Goal: Task Accomplishment & Management: Complete application form

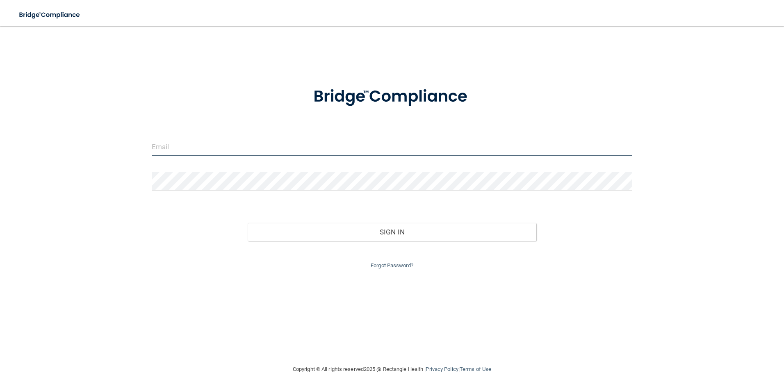
click at [177, 150] on input "email" at bounding box center [392, 147] width 481 height 18
type input "zanders.natasha@yahoo.com"
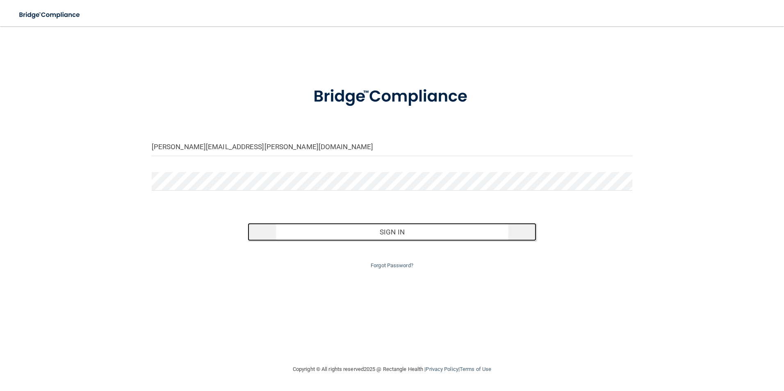
click at [394, 235] on button "Sign In" at bounding box center [392, 232] width 289 height 18
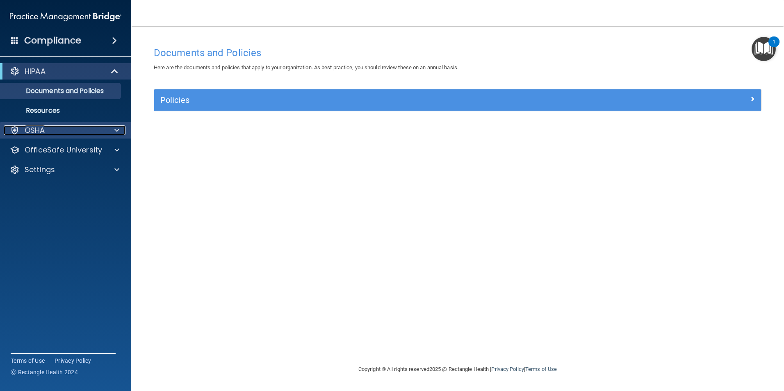
click at [118, 130] on span at bounding box center [116, 130] width 5 height 10
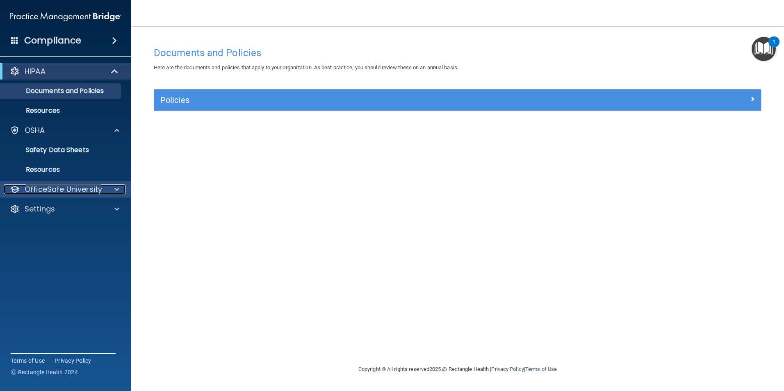
click at [116, 188] on span at bounding box center [116, 189] width 5 height 10
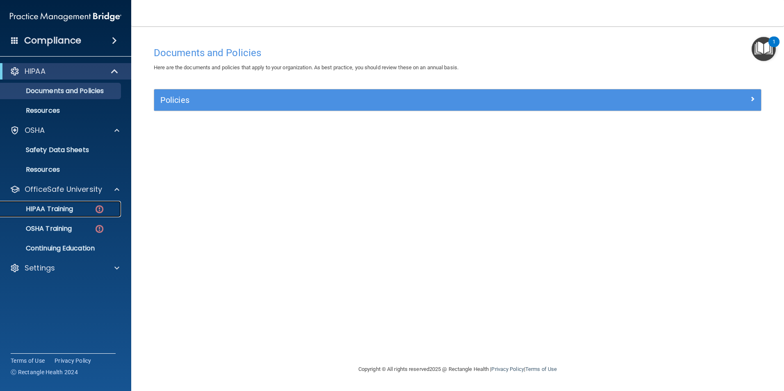
click at [101, 207] on img at bounding box center [99, 209] width 10 height 10
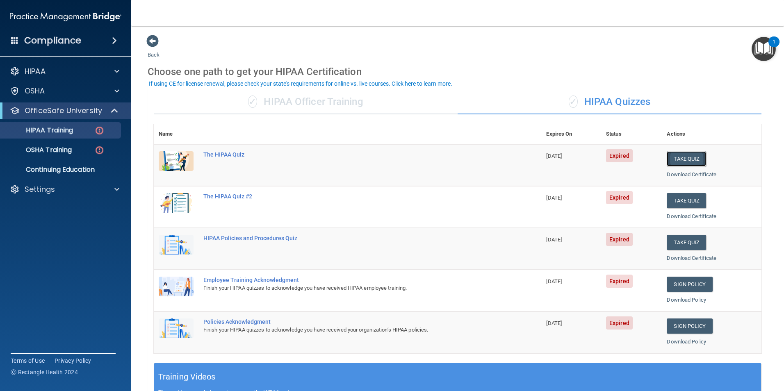
click at [675, 161] on button "Take Quiz" at bounding box center [685, 158] width 39 height 15
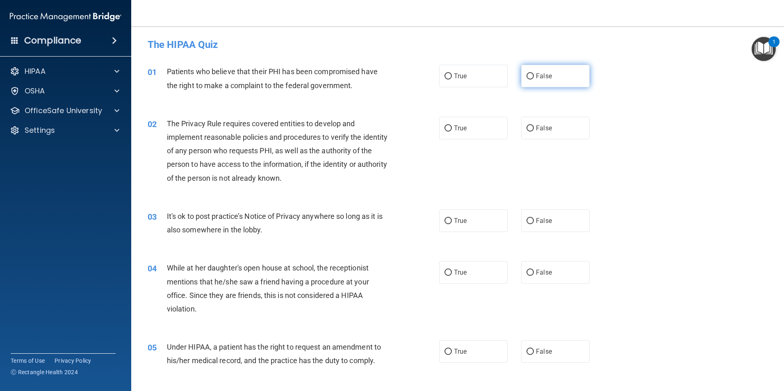
click at [527, 76] on input "False" at bounding box center [529, 76] width 7 height 6
radio input "true"
click at [446, 128] on input "True" at bounding box center [447, 128] width 7 height 6
radio input "true"
click at [528, 222] on input "False" at bounding box center [529, 221] width 7 height 6
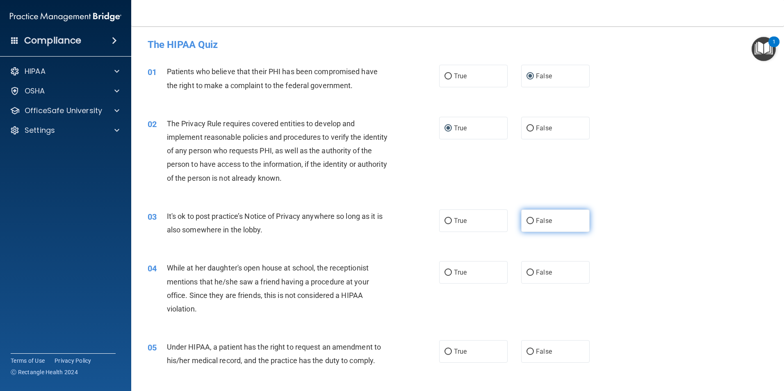
radio input "true"
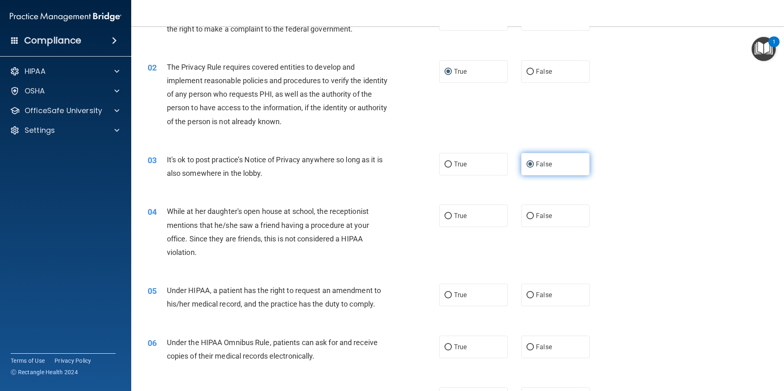
scroll to position [82, 0]
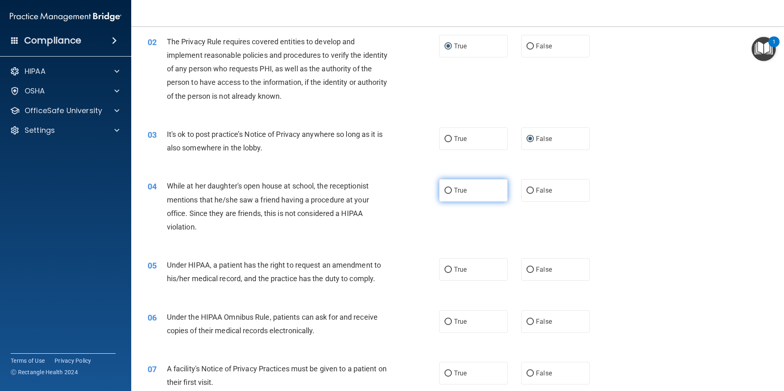
click at [444, 189] on input "True" at bounding box center [447, 191] width 7 height 6
radio input "true"
click at [445, 270] on input "True" at bounding box center [447, 270] width 7 height 6
radio input "true"
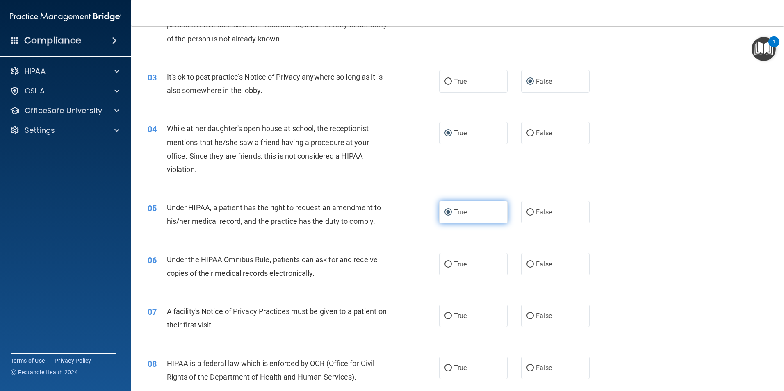
scroll to position [164, 0]
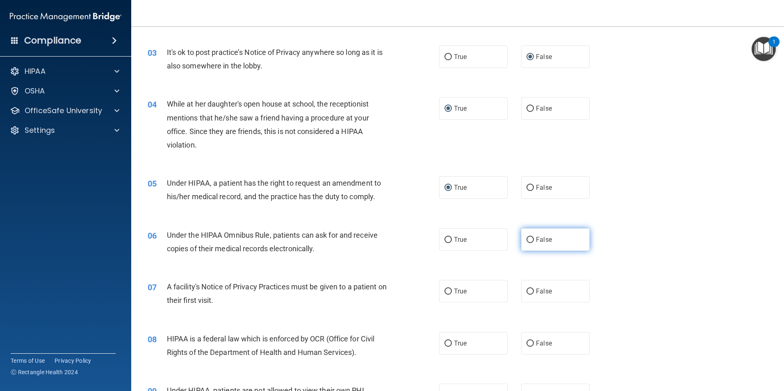
click at [526, 240] on input "False" at bounding box center [529, 240] width 7 height 6
radio input "true"
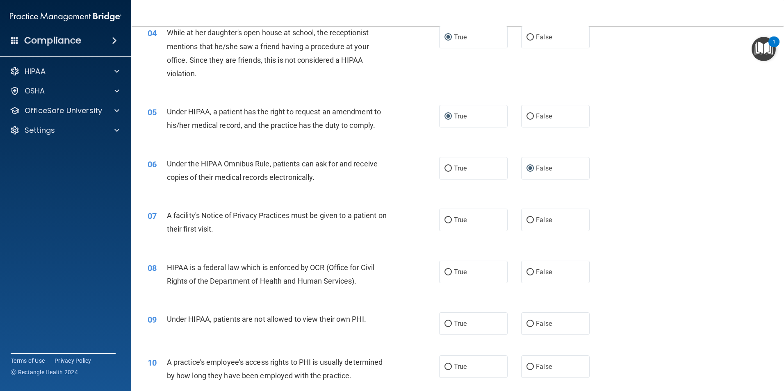
scroll to position [246, 0]
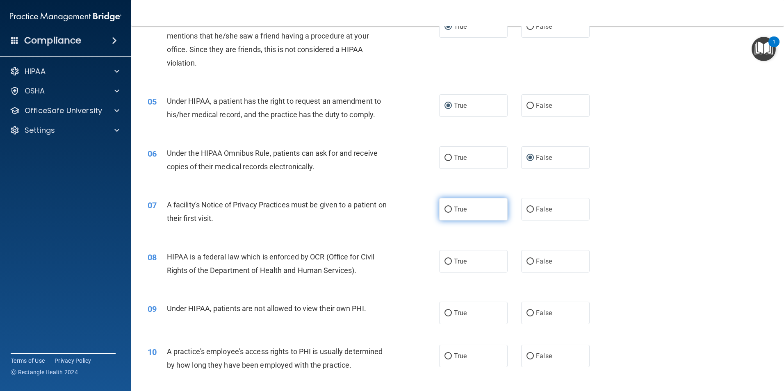
click at [444, 208] on input "True" at bounding box center [447, 210] width 7 height 6
radio input "true"
click at [526, 260] on input "False" at bounding box center [529, 262] width 7 height 6
radio input "true"
click at [526, 315] on input "False" at bounding box center [529, 313] width 7 height 6
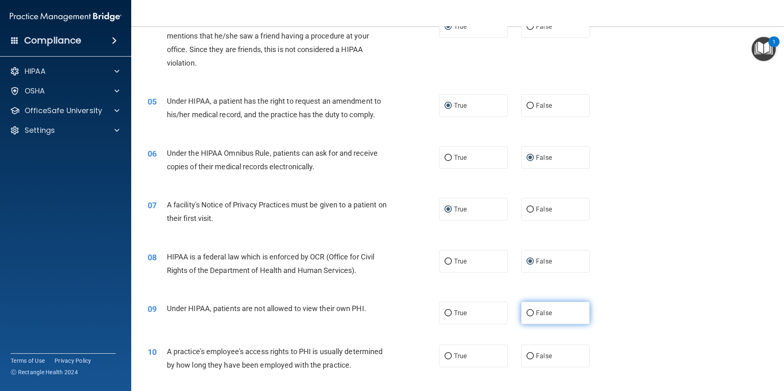
radio input "true"
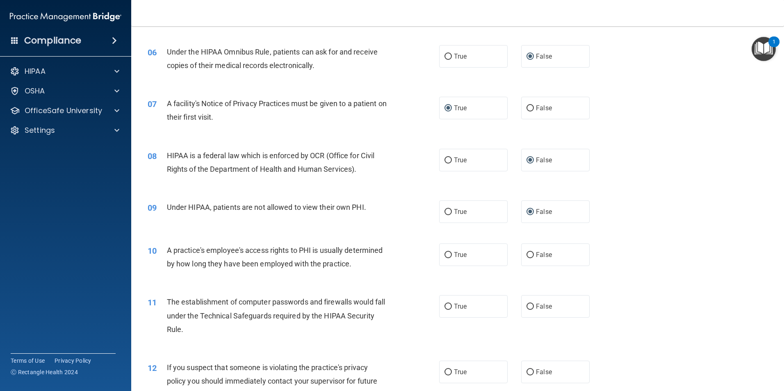
scroll to position [410, 0]
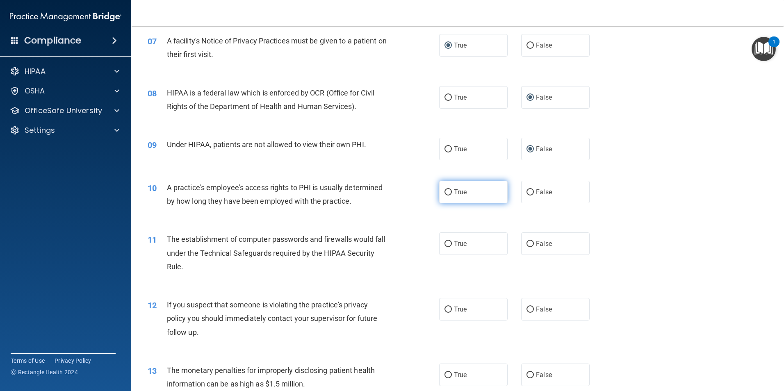
click at [445, 191] on input "True" at bounding box center [447, 192] width 7 height 6
radio input "true"
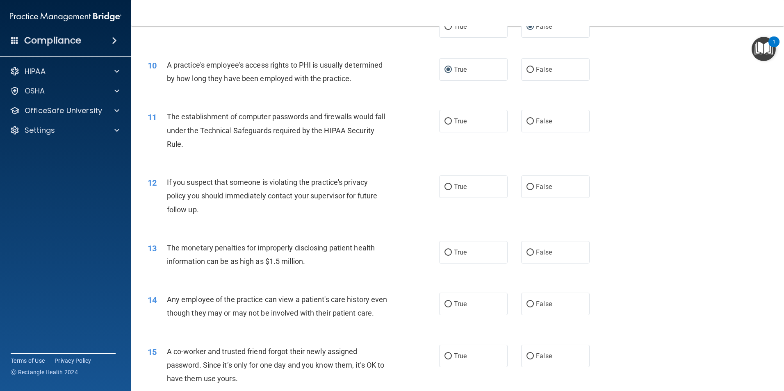
scroll to position [533, 0]
click at [526, 120] on input "False" at bounding box center [529, 121] width 7 height 6
radio input "true"
click at [526, 186] on input "False" at bounding box center [529, 187] width 7 height 6
radio input "true"
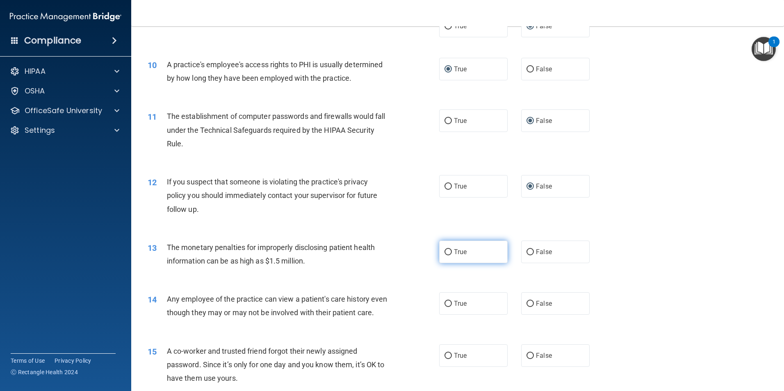
click at [444, 250] on input "True" at bounding box center [447, 252] width 7 height 6
radio input "true"
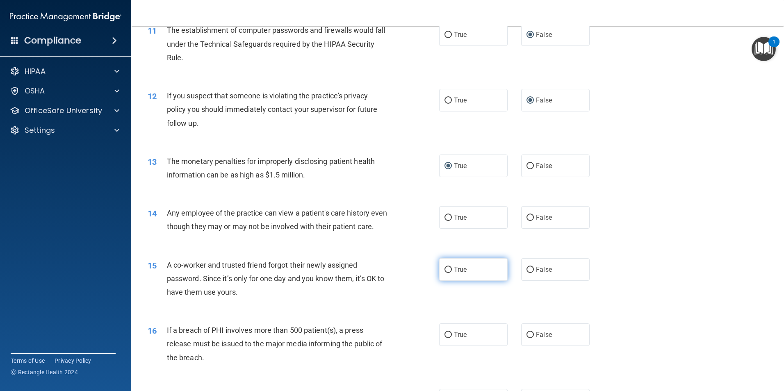
scroll to position [656, 0]
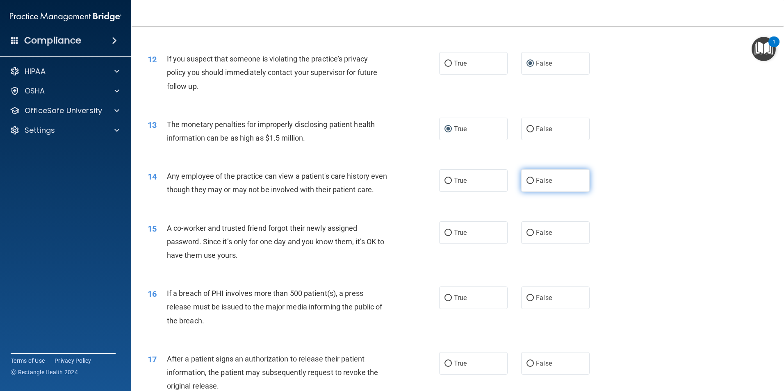
click at [527, 179] on input "False" at bounding box center [529, 181] width 7 height 6
radio input "true"
click at [526, 236] on input "False" at bounding box center [529, 233] width 7 height 6
radio input "true"
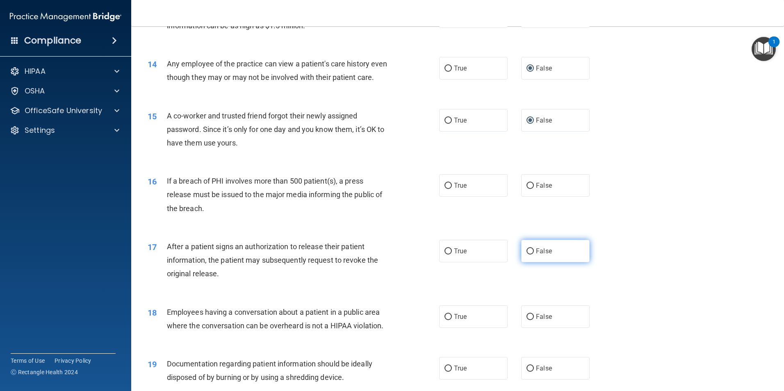
scroll to position [779, 0]
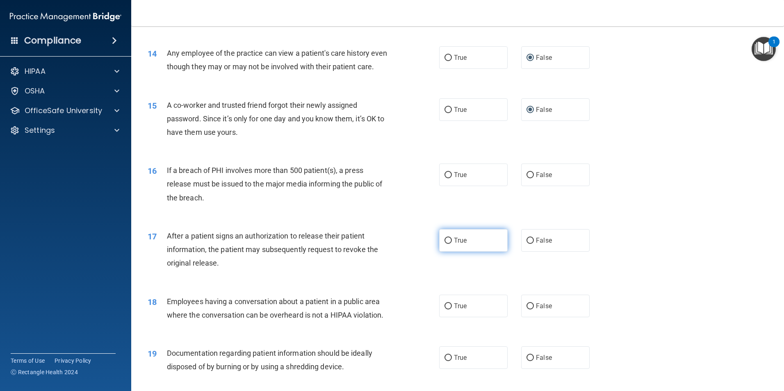
click at [444, 244] on input "True" at bounding box center [447, 241] width 7 height 6
radio input "true"
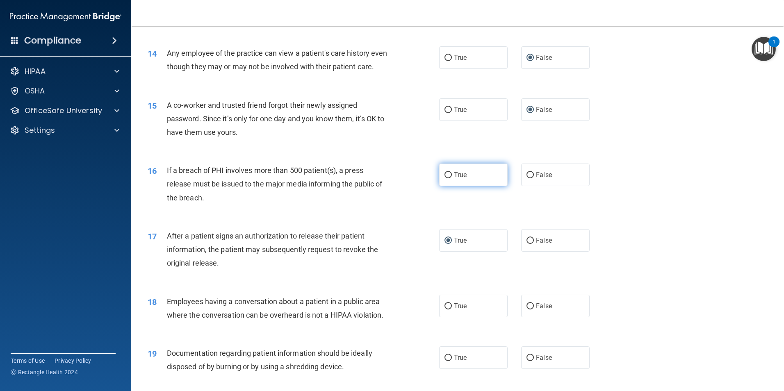
click at [445, 178] on input "True" at bounding box center [447, 175] width 7 height 6
radio input "true"
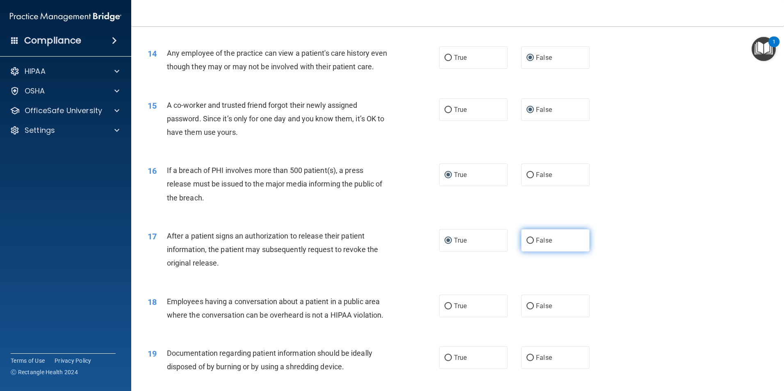
click at [526, 244] on input "False" at bounding box center [529, 241] width 7 height 6
radio input "true"
radio input "false"
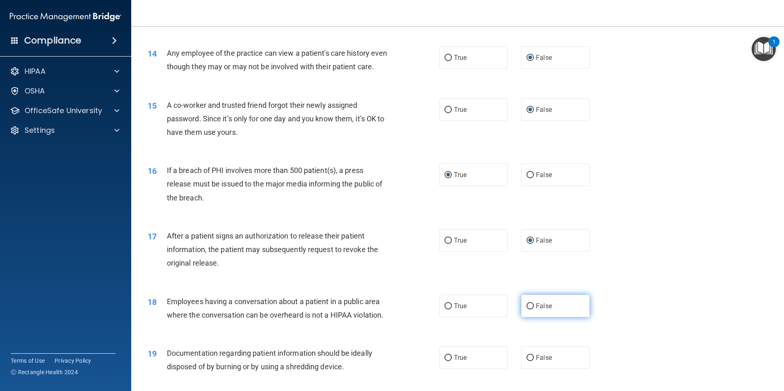
click at [526, 309] on input "False" at bounding box center [529, 306] width 7 height 6
radio input "true"
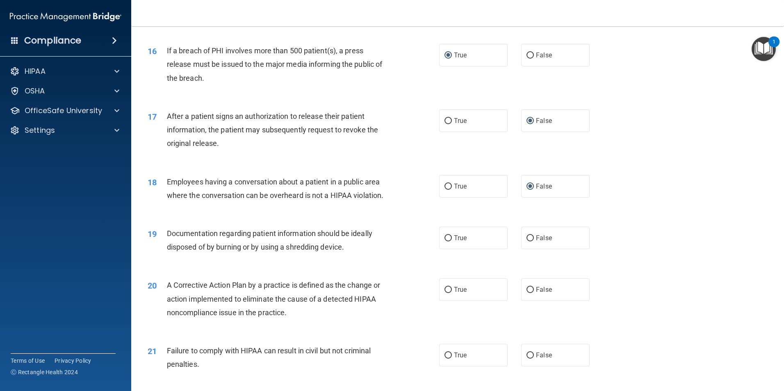
scroll to position [902, 0]
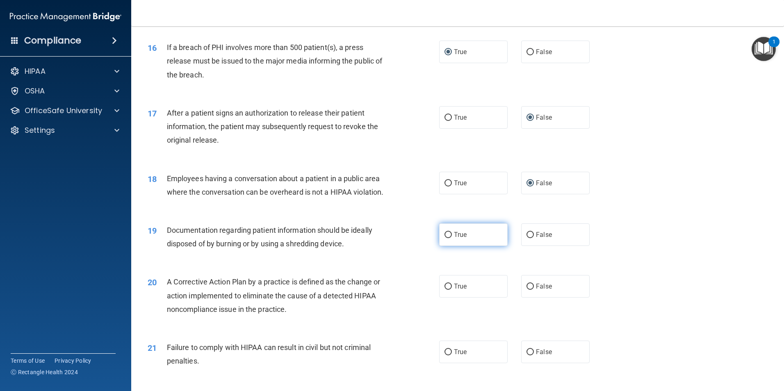
click at [447, 238] on input "True" at bounding box center [447, 235] width 7 height 6
radio input "true"
click at [526, 290] on input "False" at bounding box center [529, 287] width 7 height 6
radio input "true"
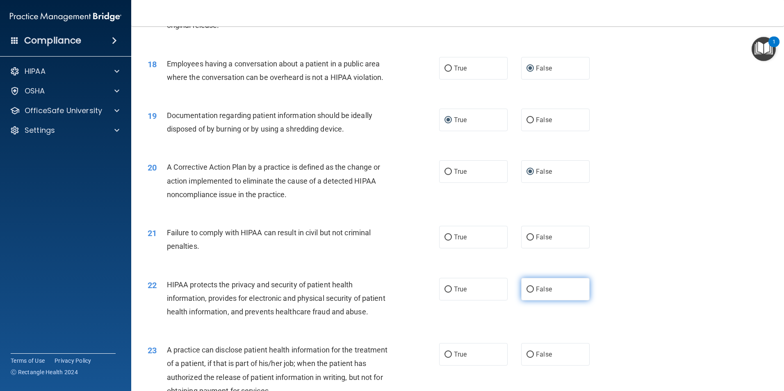
scroll to position [1025, 0]
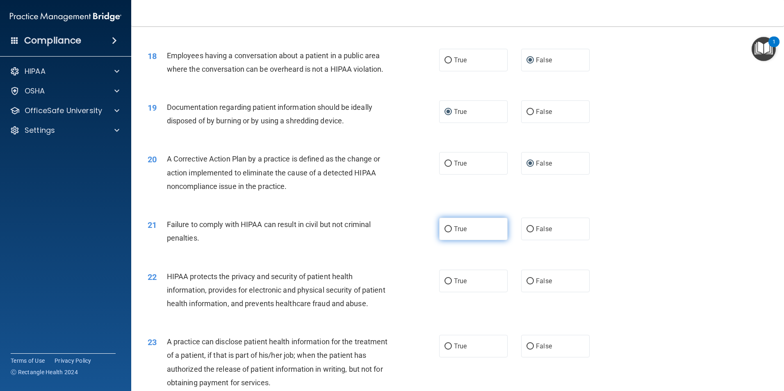
click at [445, 232] on input "True" at bounding box center [447, 229] width 7 height 6
radio input "true"
click at [526, 284] on input "False" at bounding box center [529, 281] width 7 height 6
radio input "true"
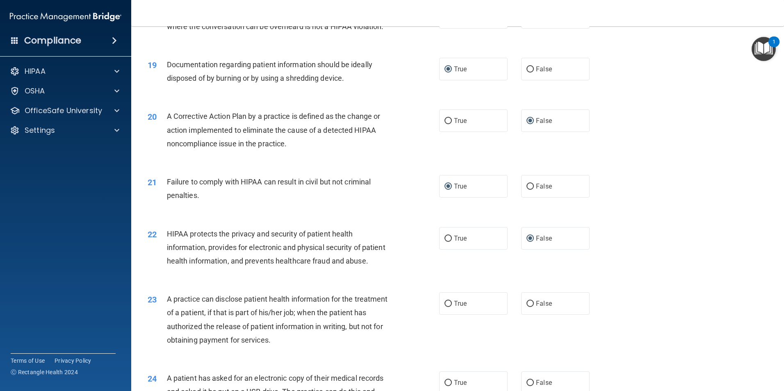
scroll to position [1148, 0]
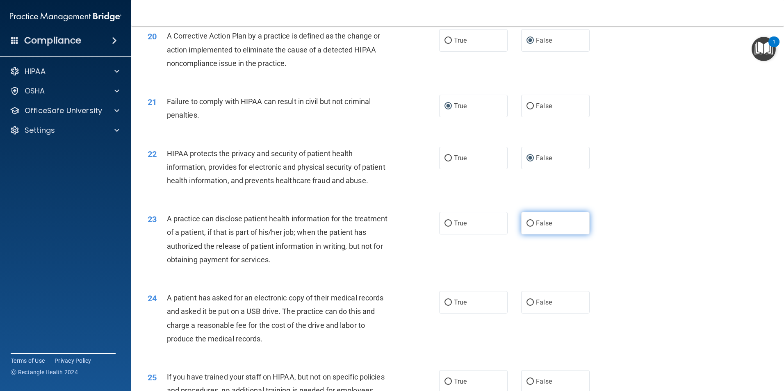
click at [526, 227] on input "False" at bounding box center [529, 223] width 7 height 6
radio input "true"
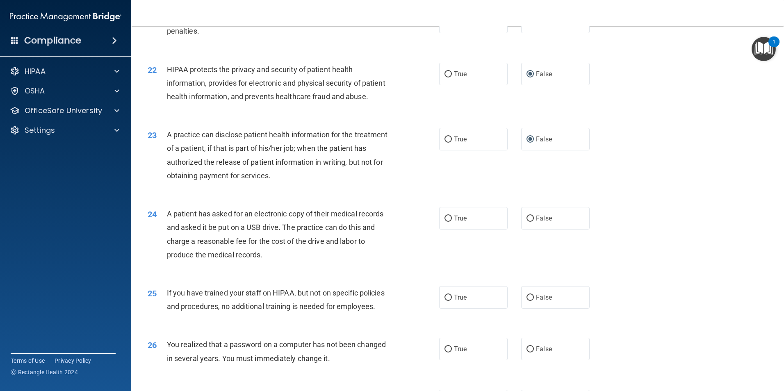
scroll to position [1270, 0]
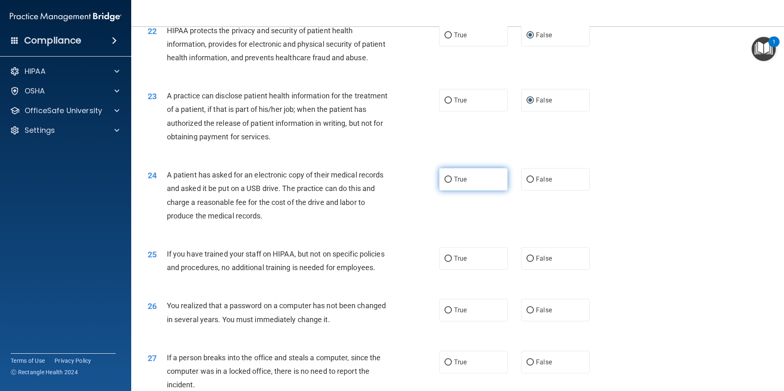
click at [447, 183] on input "True" at bounding box center [447, 180] width 7 height 6
radio input "true"
click at [447, 262] on input "True" at bounding box center [447, 259] width 7 height 6
radio input "true"
click at [446, 314] on input "True" at bounding box center [447, 310] width 7 height 6
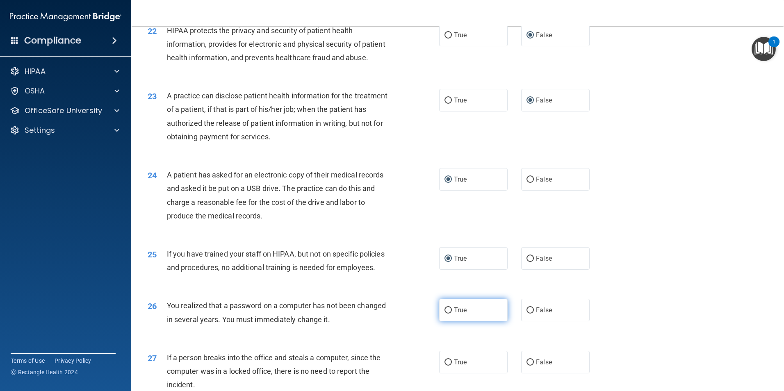
radio input "true"
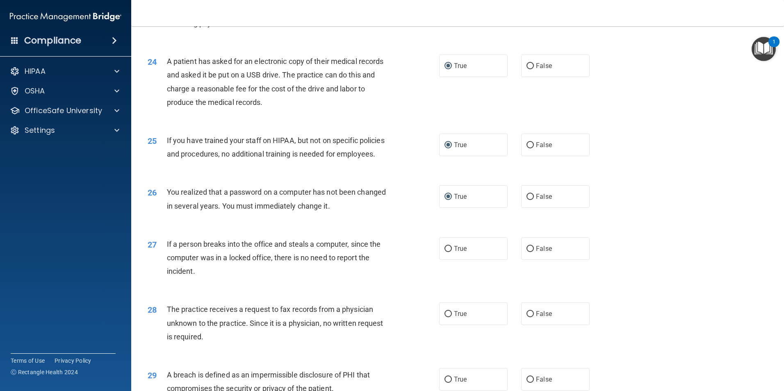
scroll to position [1393, 0]
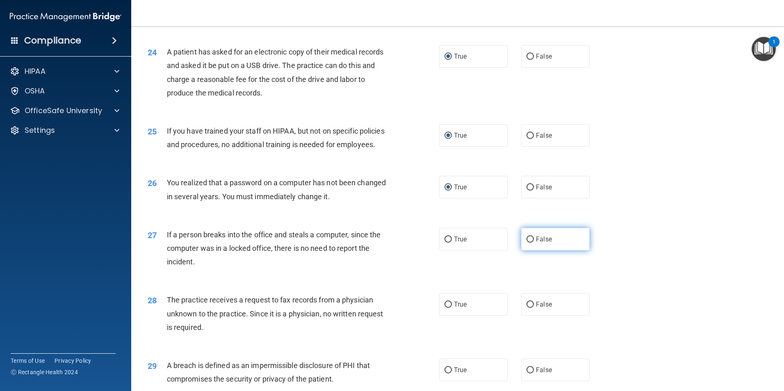
click at [529, 243] on input "False" at bounding box center [529, 239] width 7 height 6
radio input "true"
click at [528, 308] on input "False" at bounding box center [529, 305] width 7 height 6
radio input "true"
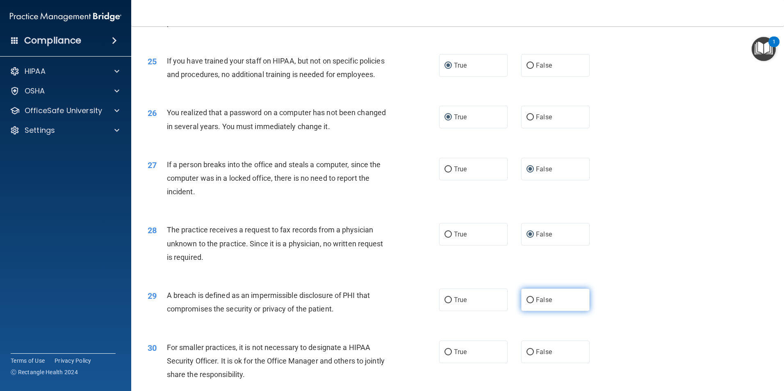
scroll to position [1475, 0]
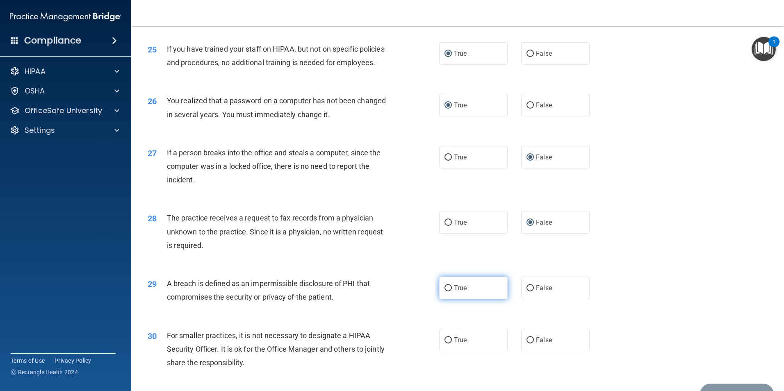
click at [445, 291] on input "True" at bounding box center [447, 288] width 7 height 6
radio input "true"
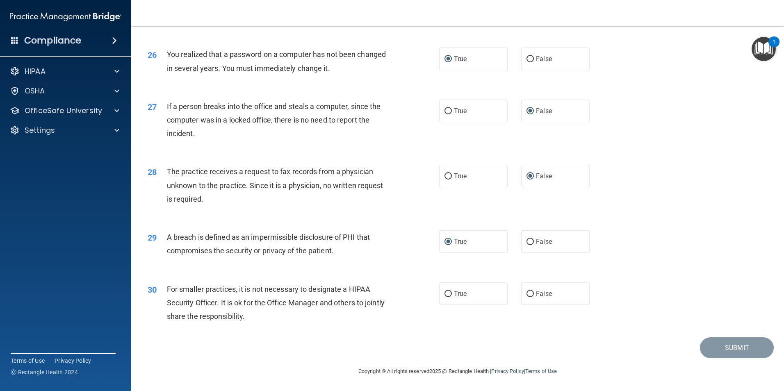
scroll to position [1562, 0]
click at [527, 295] on input "False" at bounding box center [529, 294] width 7 height 6
radio input "true"
click at [711, 347] on button "Submit" at bounding box center [737, 347] width 74 height 21
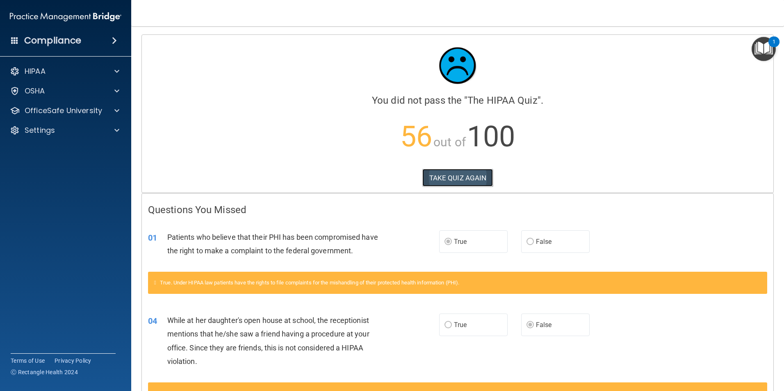
click at [465, 180] on button "TAKE QUIZ AGAIN" at bounding box center [457, 178] width 71 height 18
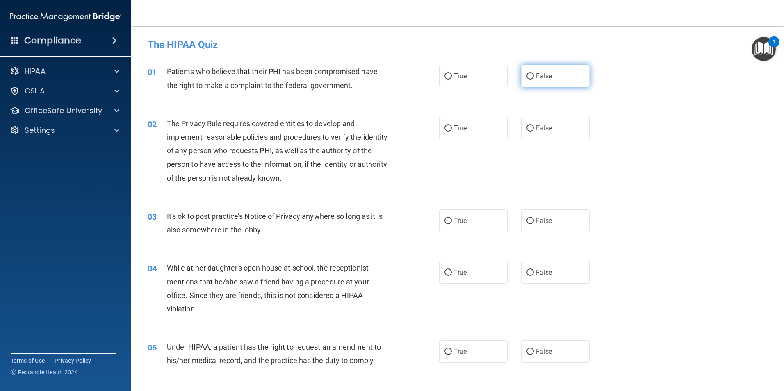
click at [526, 75] on input "False" at bounding box center [529, 76] width 7 height 6
radio input "true"
click at [444, 76] on input "True" at bounding box center [447, 76] width 7 height 6
radio input "true"
radio input "false"
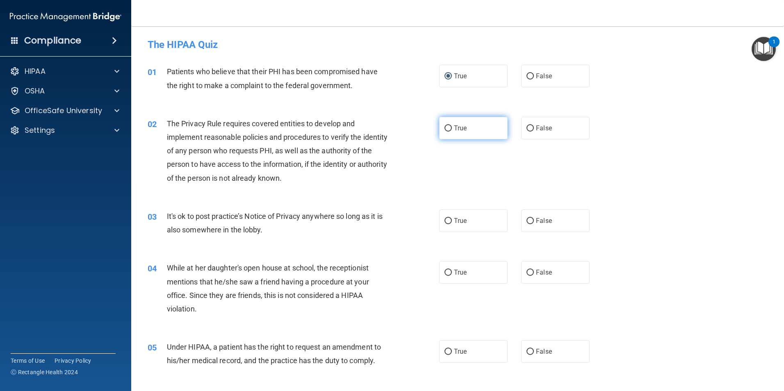
click at [445, 125] on input "True" at bounding box center [447, 128] width 7 height 6
radio input "true"
click at [526, 222] on input "False" at bounding box center [529, 221] width 7 height 6
radio input "true"
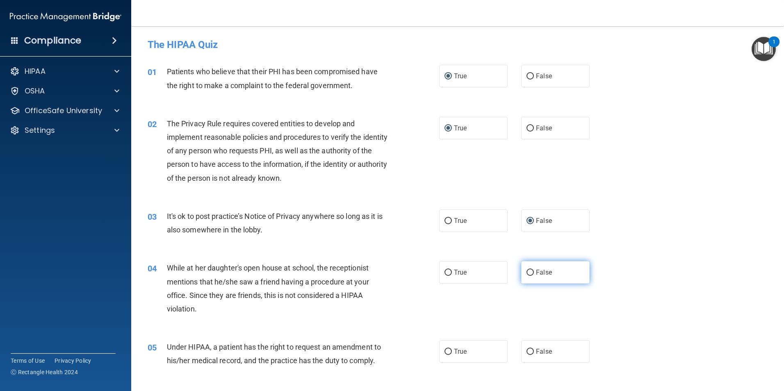
click at [526, 273] on input "False" at bounding box center [529, 273] width 7 height 6
radio input "true"
click at [526, 351] on input "False" at bounding box center [529, 352] width 7 height 6
radio input "true"
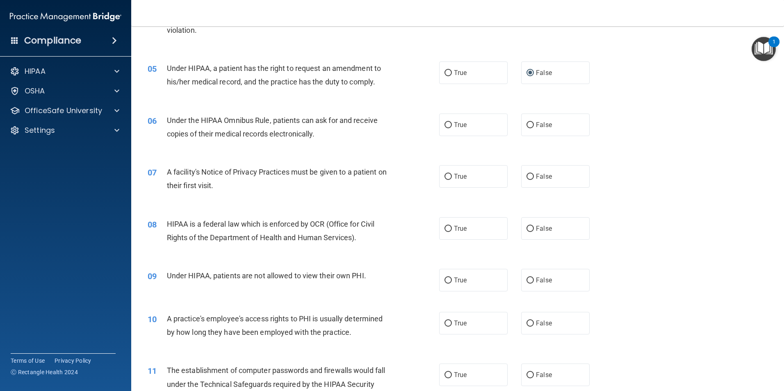
scroll to position [287, 0]
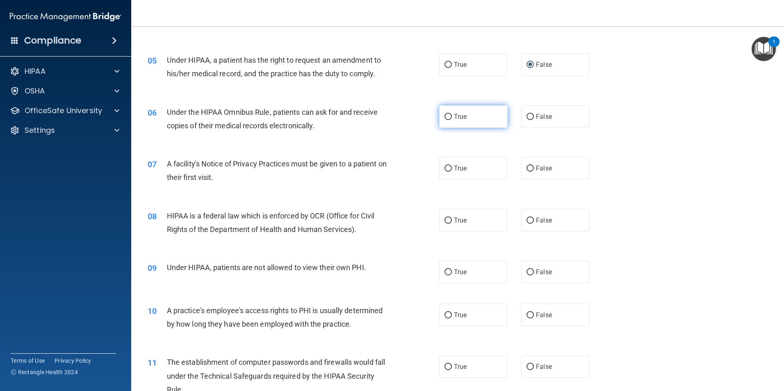
click at [446, 117] on input "True" at bounding box center [447, 117] width 7 height 6
radio input "true"
click at [445, 219] on input "True" at bounding box center [447, 221] width 7 height 6
radio input "true"
click at [446, 167] on input "True" at bounding box center [447, 169] width 7 height 6
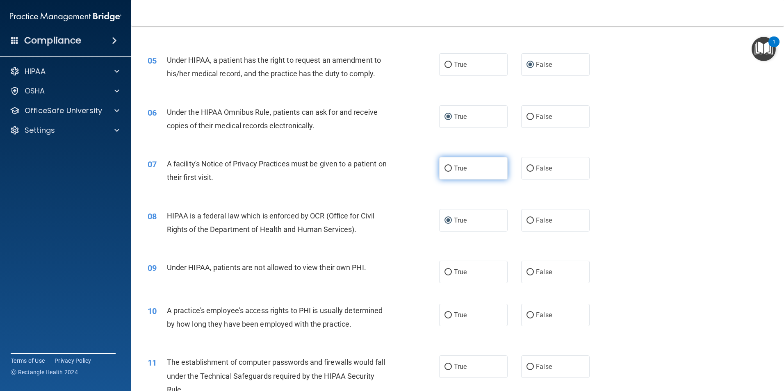
radio input "true"
click at [526, 273] on input "False" at bounding box center [529, 272] width 7 height 6
radio input "true"
click at [526, 313] on input "False" at bounding box center [529, 315] width 7 height 6
radio input "true"
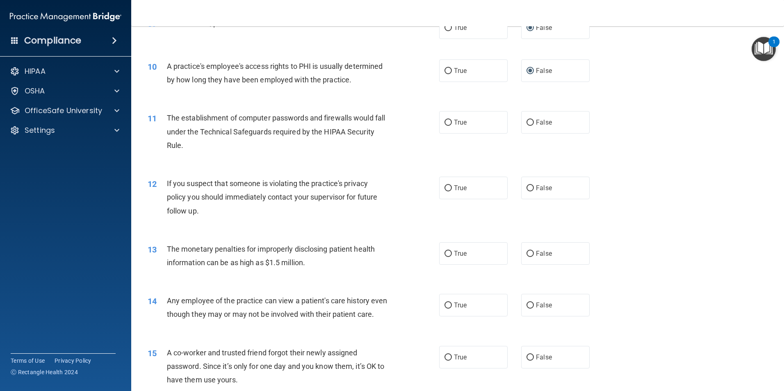
scroll to position [533, 0]
click at [444, 119] on input "True" at bounding box center [447, 121] width 7 height 6
radio input "true"
click at [446, 186] on input "True" at bounding box center [447, 187] width 7 height 6
radio input "true"
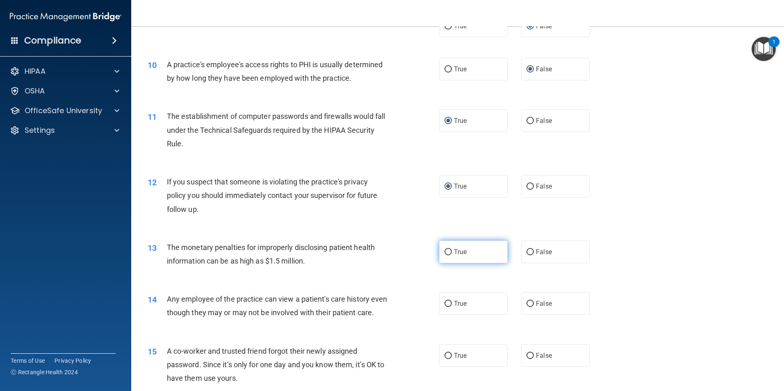
click at [447, 251] on input "True" at bounding box center [447, 252] width 7 height 6
radio input "true"
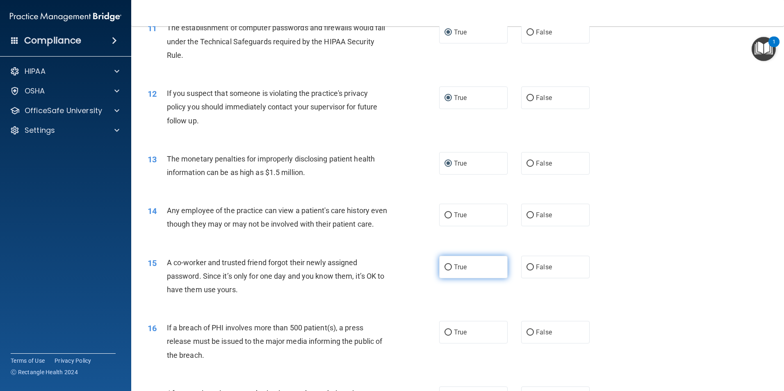
scroll to position [656, 0]
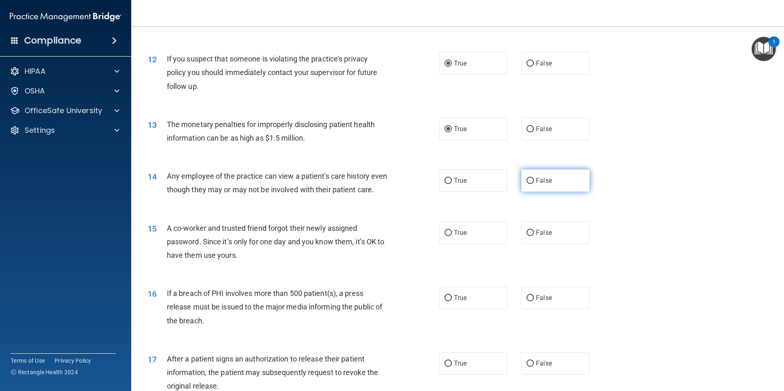
click at [527, 178] on input "False" at bounding box center [529, 181] width 7 height 6
radio input "true"
click at [527, 236] on input "False" at bounding box center [529, 233] width 7 height 6
radio input "true"
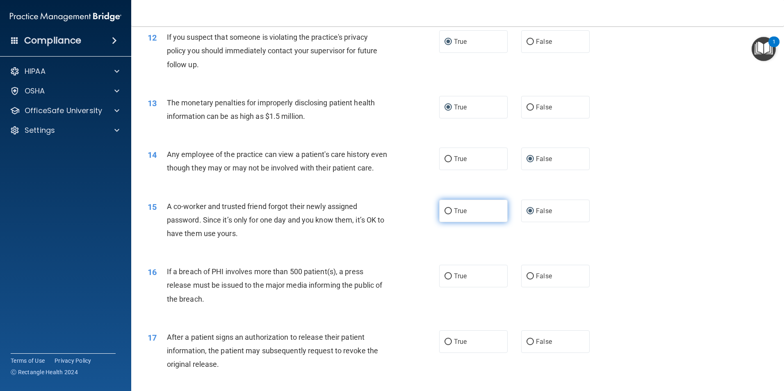
scroll to position [738, 0]
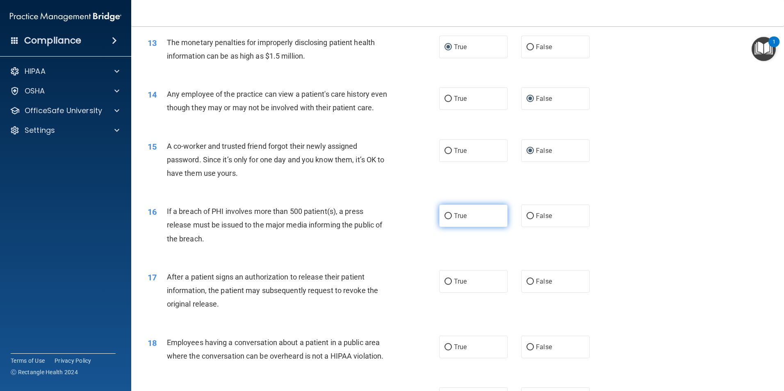
click at [444, 219] on input "True" at bounding box center [447, 216] width 7 height 6
radio input "true"
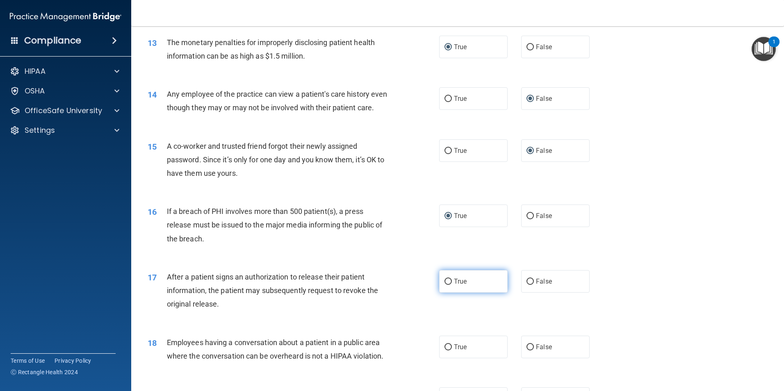
click at [445, 285] on input "True" at bounding box center [447, 282] width 7 height 6
radio input "true"
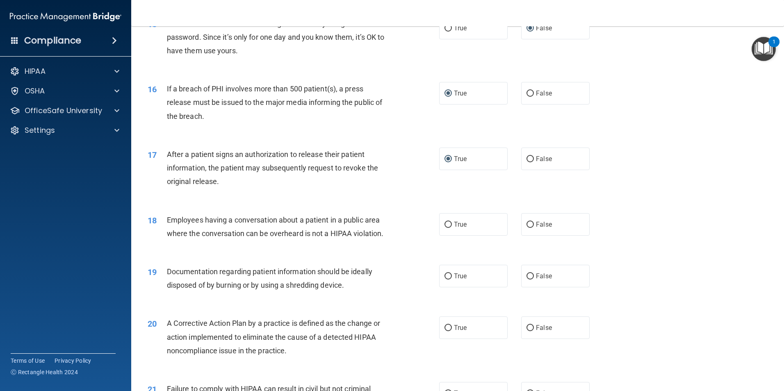
scroll to position [861, 0]
click at [526, 227] on input "False" at bounding box center [529, 224] width 7 height 6
radio input "true"
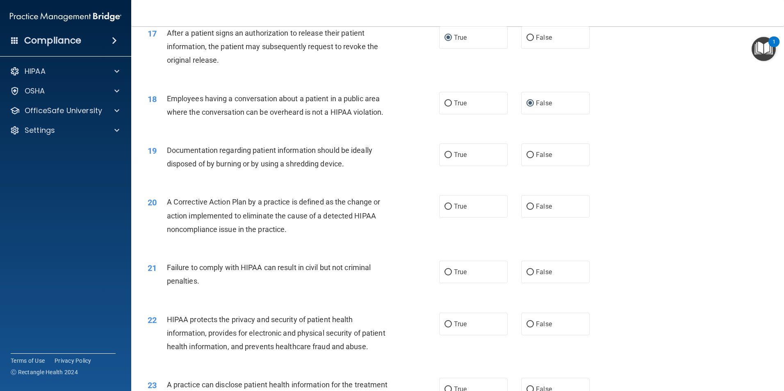
scroll to position [984, 0]
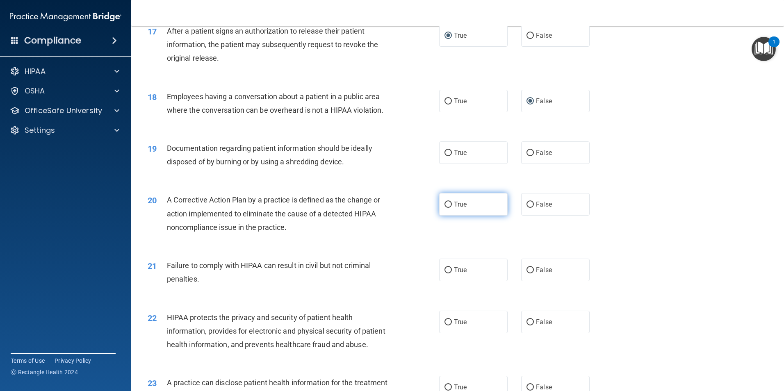
click at [444, 208] on input "True" at bounding box center [447, 205] width 7 height 6
radio input "true"
click at [446, 273] on input "True" at bounding box center [447, 270] width 7 height 6
radio input "true"
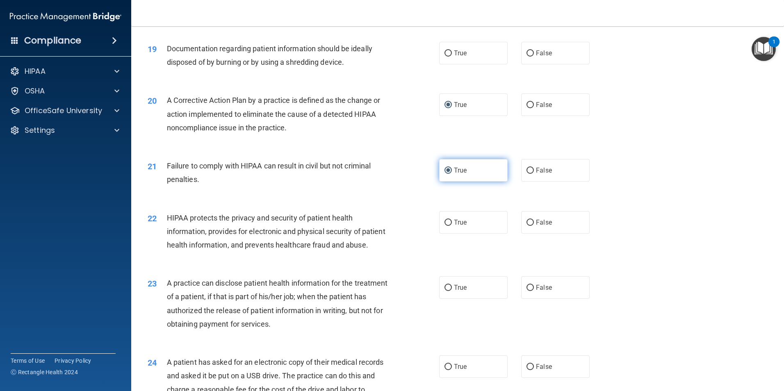
scroll to position [1107, 0]
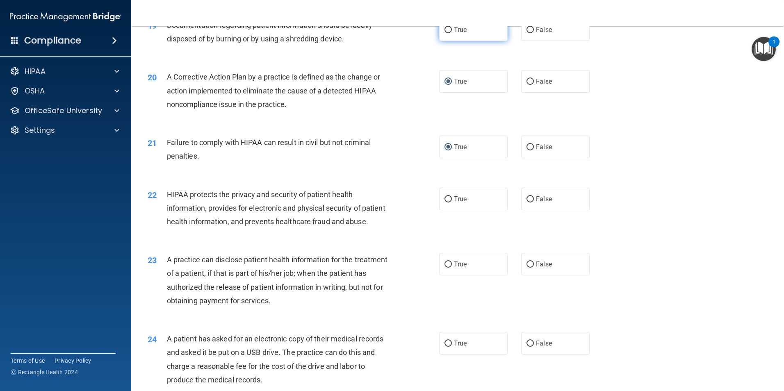
click at [445, 33] on input "True" at bounding box center [447, 30] width 7 height 6
radio input "true"
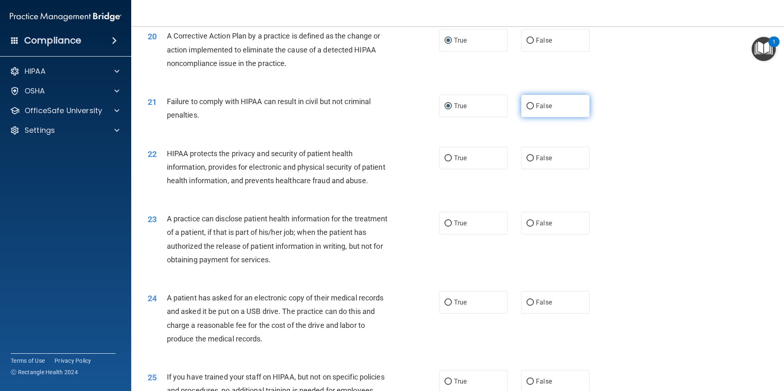
click at [528, 109] on input "False" at bounding box center [529, 106] width 7 height 6
radio input "true"
radio input "false"
click at [444, 161] on input "True" at bounding box center [447, 158] width 7 height 6
radio input "true"
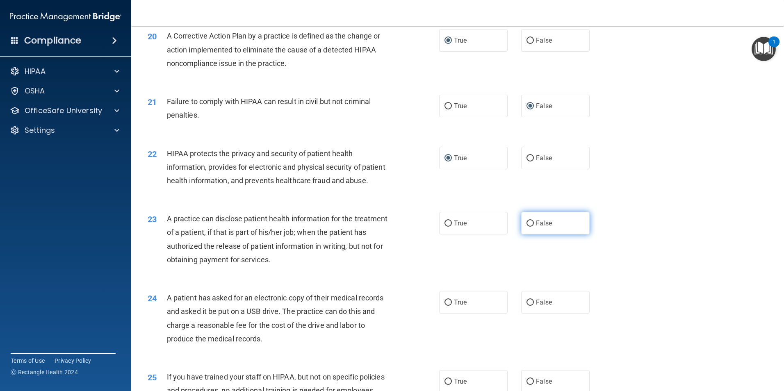
click at [526, 227] on input "False" at bounding box center [529, 223] width 7 height 6
radio input "true"
click at [447, 306] on input "True" at bounding box center [447, 303] width 7 height 6
radio input "true"
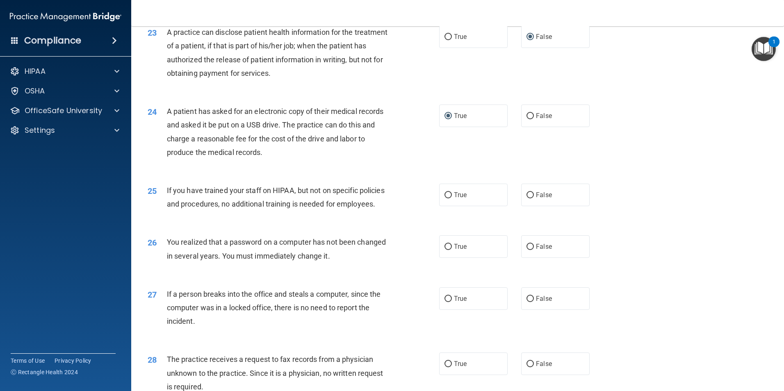
scroll to position [1352, 0]
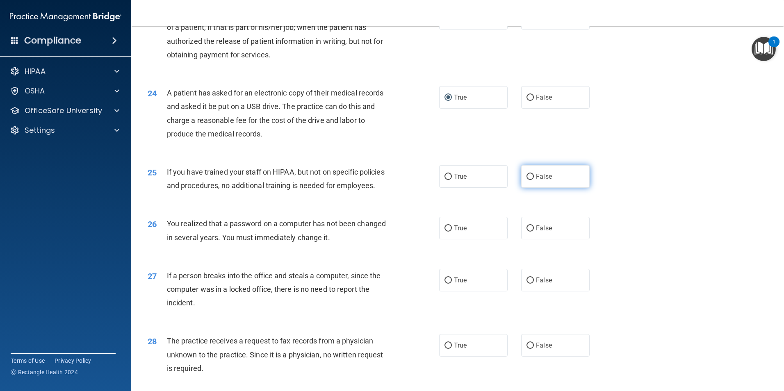
click at [528, 180] on input "False" at bounding box center [529, 177] width 7 height 6
radio input "true"
click at [445, 232] on input "True" at bounding box center [447, 228] width 7 height 6
radio input "true"
click at [526, 284] on input "False" at bounding box center [529, 280] width 7 height 6
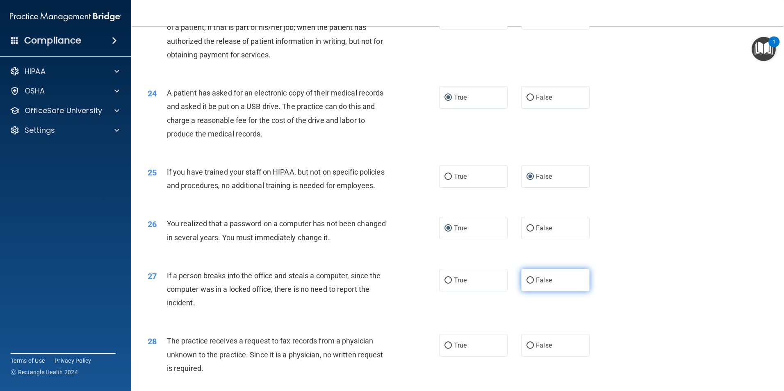
radio input "true"
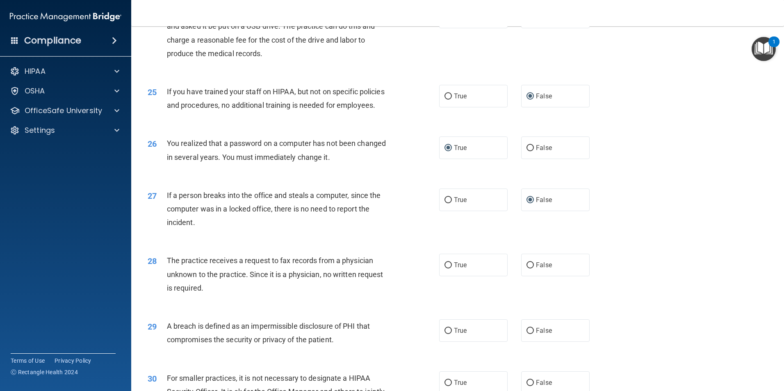
scroll to position [1434, 0]
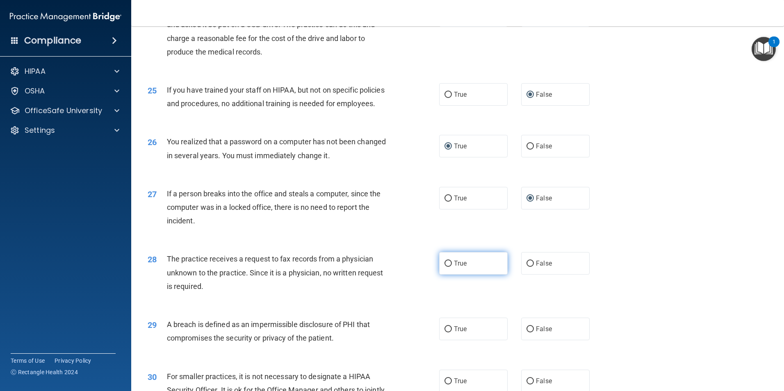
click at [447, 267] on input "True" at bounding box center [447, 264] width 7 height 6
radio input "true"
click at [527, 267] on input "False" at bounding box center [529, 264] width 7 height 6
radio input "true"
radio input "false"
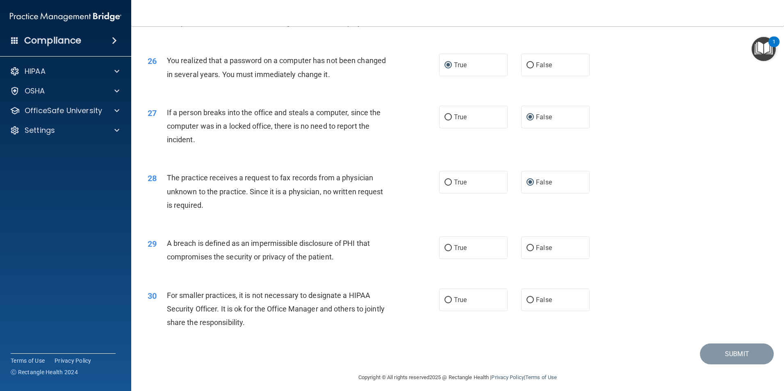
scroll to position [1516, 0]
click at [445, 250] on input "True" at bounding box center [447, 247] width 7 height 6
radio input "true"
click at [526, 302] on input "False" at bounding box center [529, 299] width 7 height 6
radio input "true"
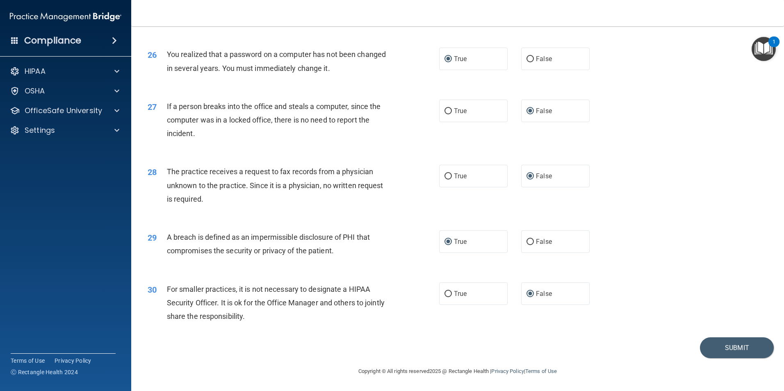
scroll to position [1562, 0]
click at [710, 348] on button "Submit" at bounding box center [737, 347] width 74 height 21
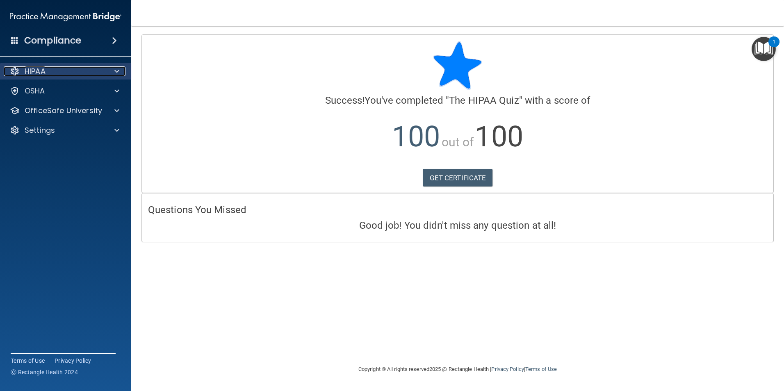
click at [114, 70] on div at bounding box center [115, 71] width 20 height 10
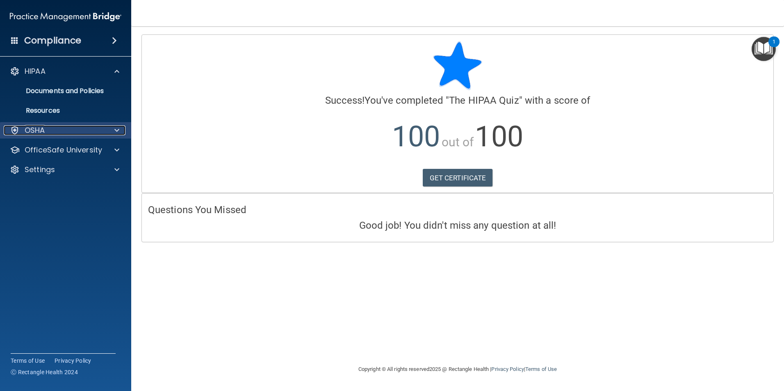
click at [101, 127] on div "OSHA" at bounding box center [55, 130] width 102 height 10
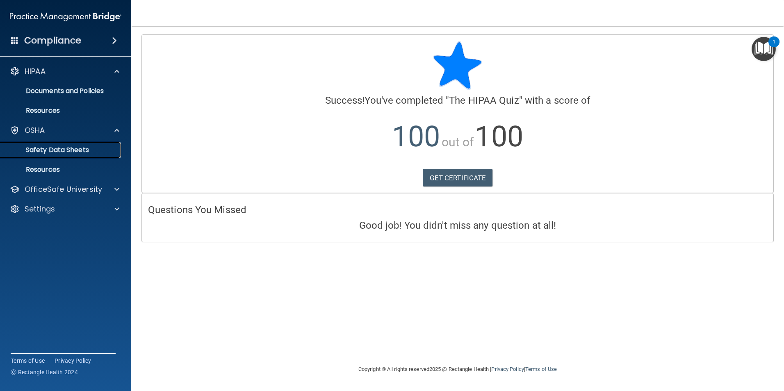
click at [89, 150] on p "Safety Data Sheets" at bounding box center [61, 150] width 112 height 8
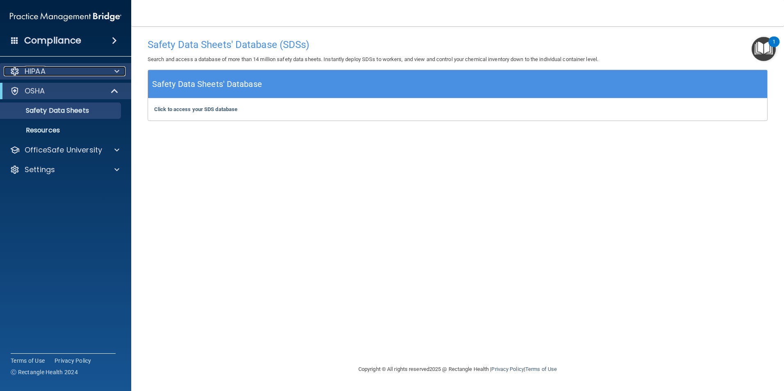
click at [117, 73] on span at bounding box center [116, 71] width 5 height 10
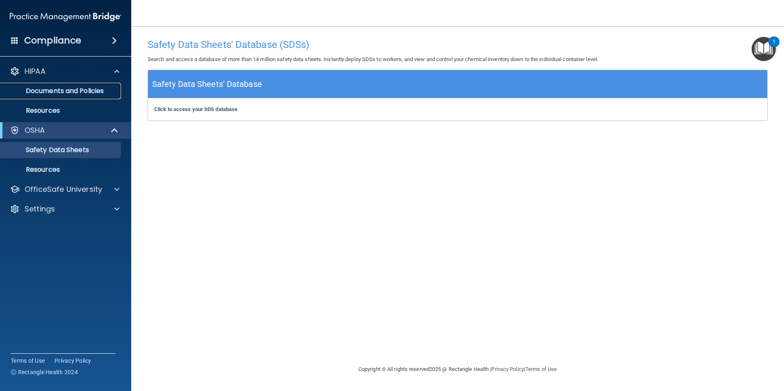
click at [105, 89] on p "Documents and Policies" at bounding box center [61, 91] width 112 height 8
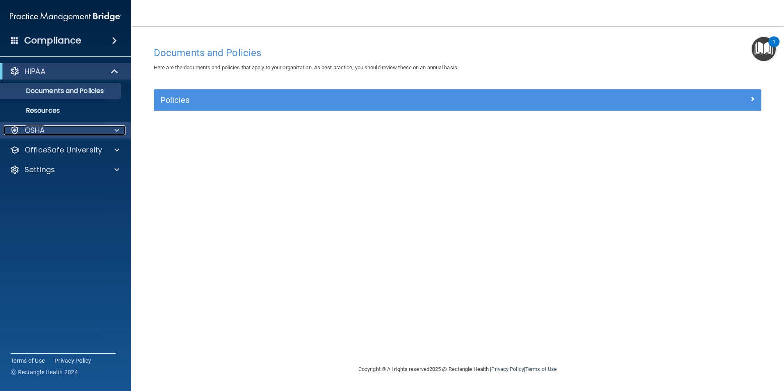
click at [55, 131] on div "OSHA" at bounding box center [55, 130] width 102 height 10
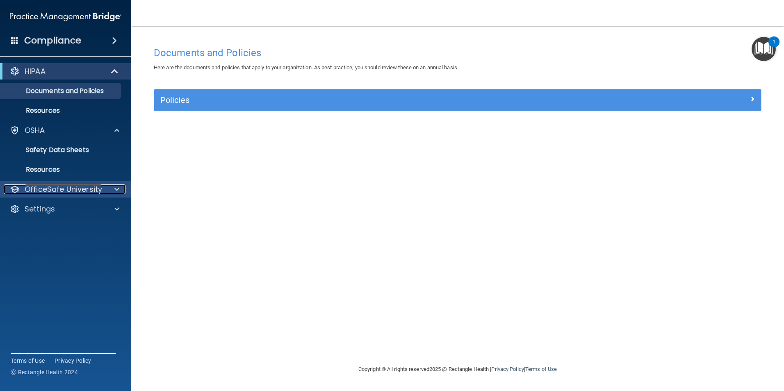
click at [47, 190] on p "OfficeSafe University" at bounding box center [63, 189] width 77 height 10
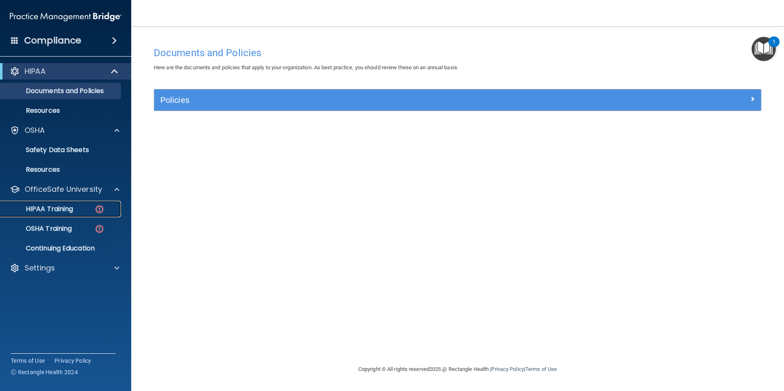
click at [45, 205] on p "HIPAA Training" at bounding box center [39, 209] width 68 height 8
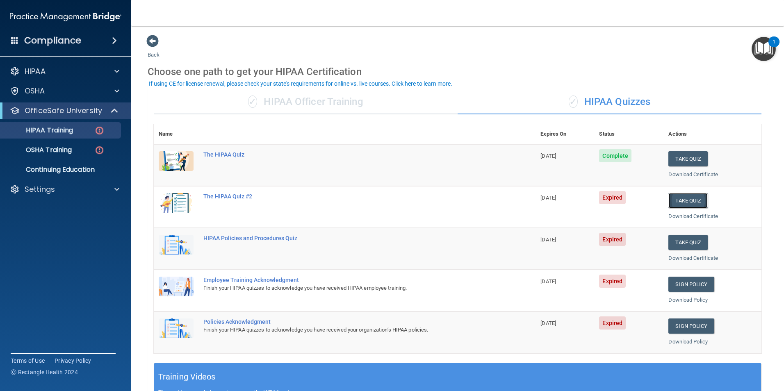
click at [680, 199] on button "Take Quiz" at bounding box center [687, 200] width 39 height 15
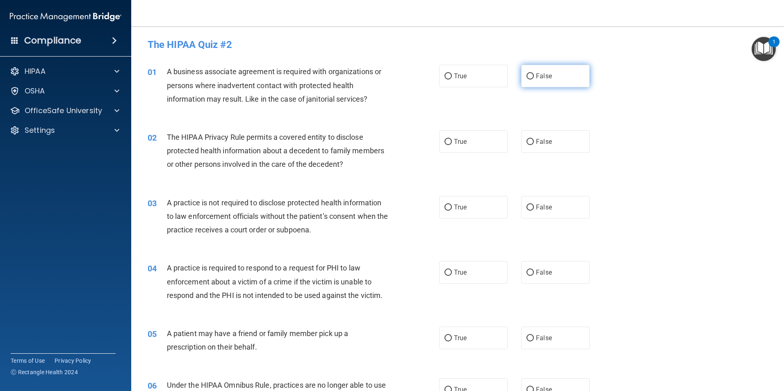
click at [527, 75] on input "False" at bounding box center [529, 76] width 7 height 6
radio input "true"
click at [444, 141] on input "True" at bounding box center [447, 142] width 7 height 6
radio input "true"
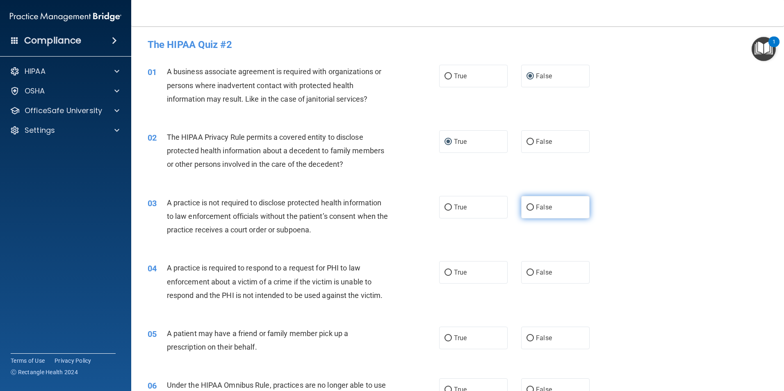
click at [526, 205] on input "False" at bounding box center [529, 208] width 7 height 6
radio input "true"
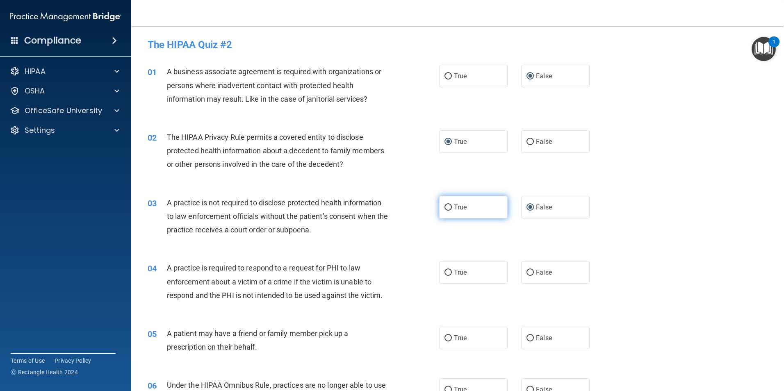
click at [444, 209] on input "True" at bounding box center [447, 208] width 7 height 6
radio input "true"
radio input "false"
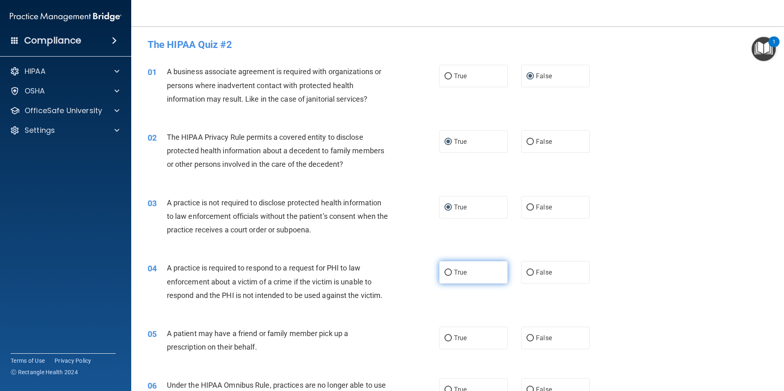
click at [447, 273] on input "True" at bounding box center [447, 273] width 7 height 6
radio input "true"
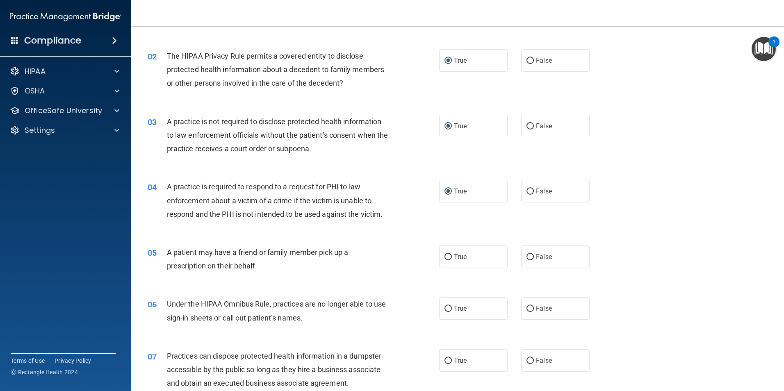
scroll to position [123, 0]
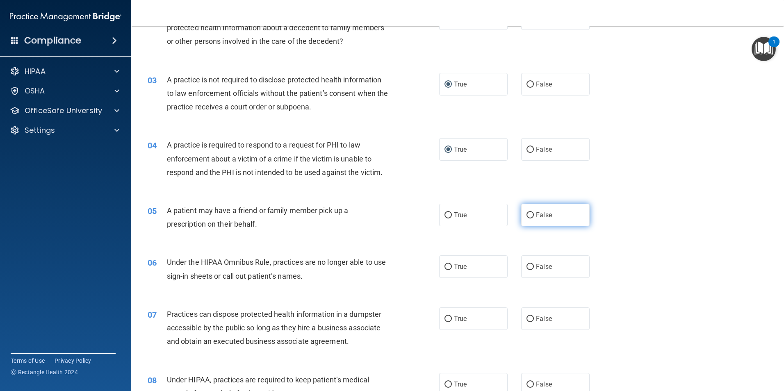
click at [526, 212] on input "False" at bounding box center [529, 215] width 7 height 6
radio input "true"
click at [526, 265] on input "False" at bounding box center [529, 267] width 7 height 6
radio input "true"
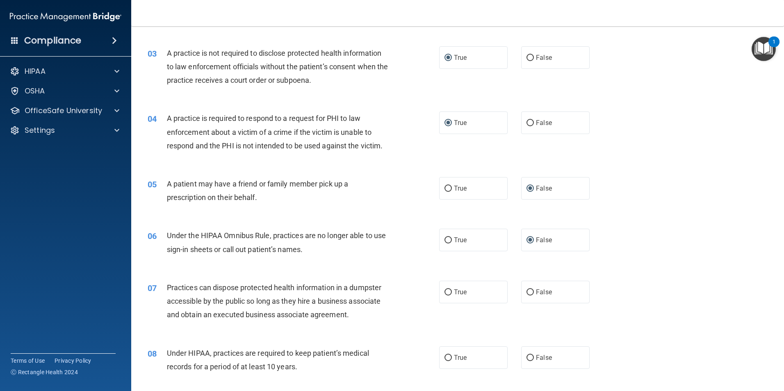
scroll to position [205, 0]
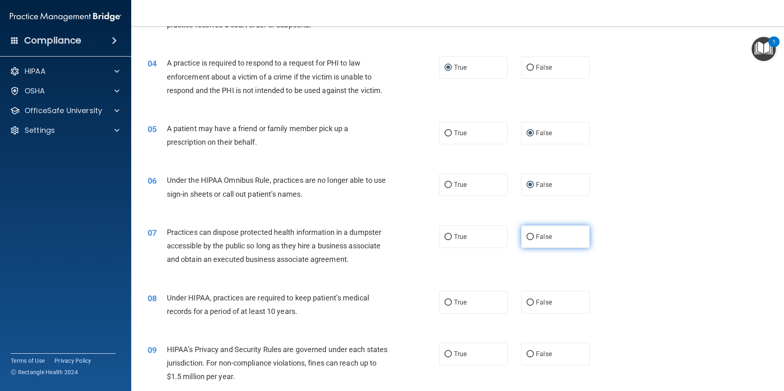
click at [527, 234] on input "False" at bounding box center [529, 237] width 7 height 6
radio input "true"
click at [526, 300] on input "False" at bounding box center [529, 303] width 7 height 6
radio input "true"
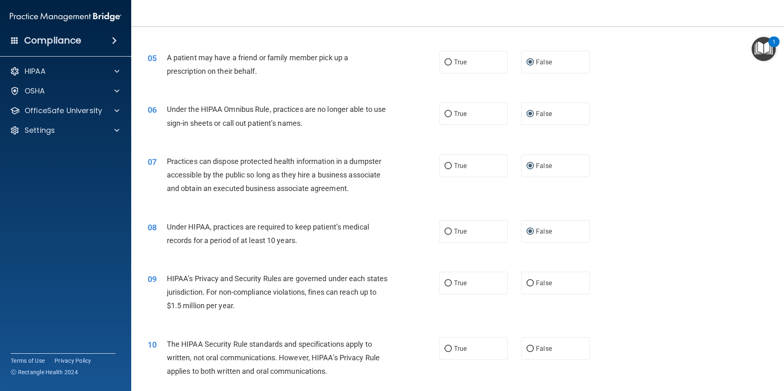
scroll to position [287, 0]
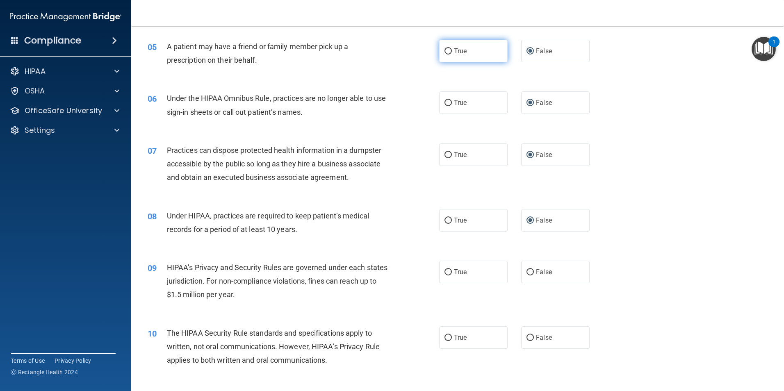
click at [445, 50] on input "True" at bounding box center [447, 51] width 7 height 6
radio input "true"
radio input "false"
click at [526, 270] on input "False" at bounding box center [529, 272] width 7 height 6
radio input "true"
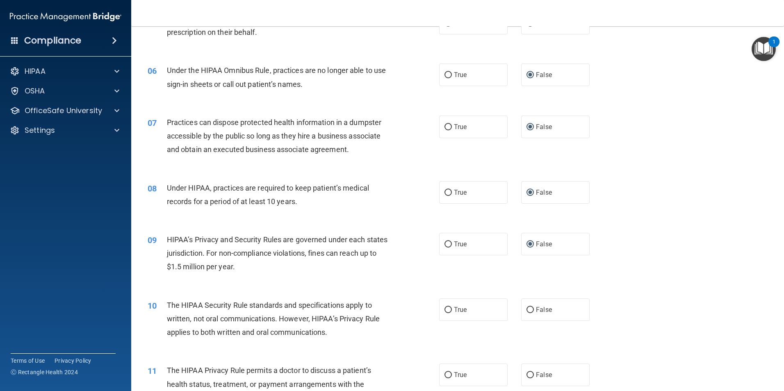
scroll to position [410, 0]
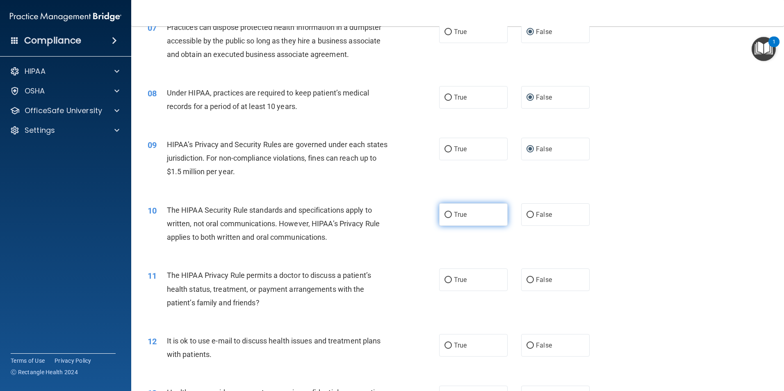
click at [447, 213] on input "True" at bounding box center [447, 215] width 7 height 6
radio input "true"
click at [444, 280] on input "True" at bounding box center [447, 280] width 7 height 6
radio input "true"
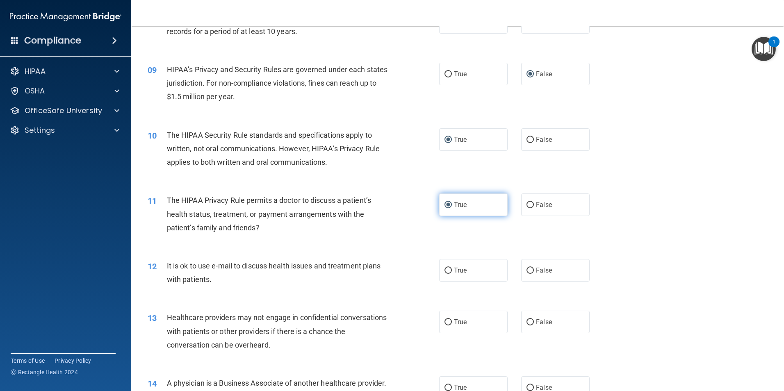
scroll to position [492, 0]
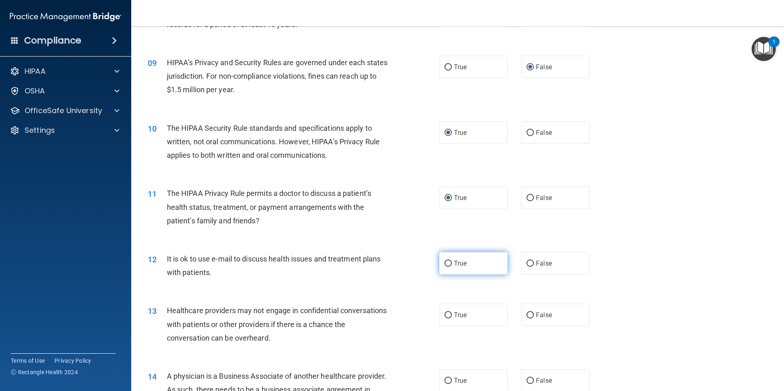
click at [444, 265] on input "True" at bounding box center [447, 264] width 7 height 6
radio input "true"
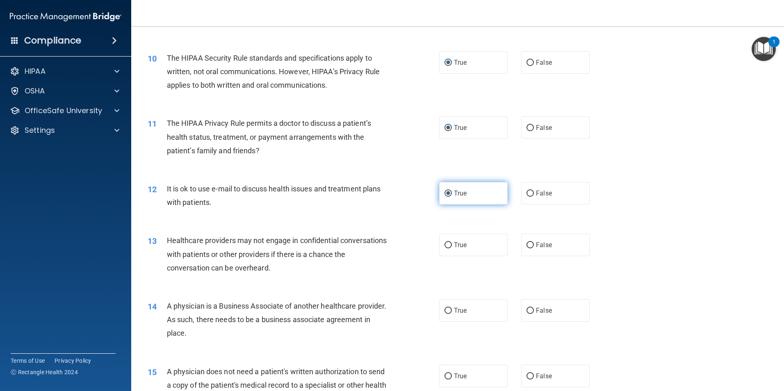
scroll to position [574, 0]
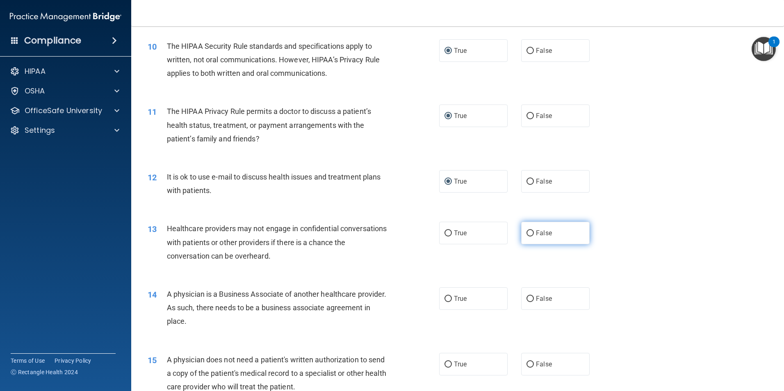
click at [527, 232] on input "False" at bounding box center [529, 233] width 7 height 6
radio input "true"
click at [527, 297] on input "False" at bounding box center [529, 299] width 7 height 6
radio input "true"
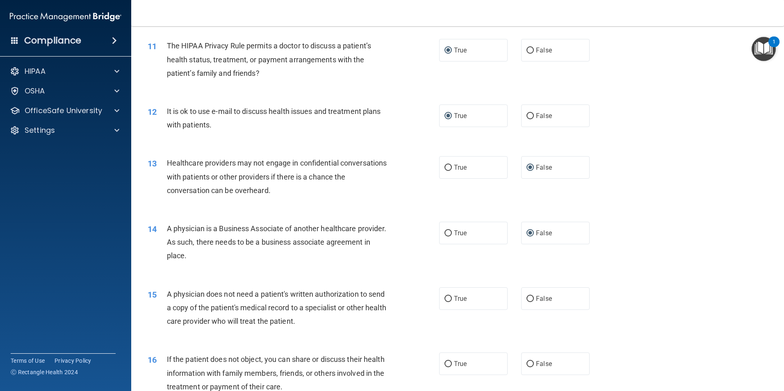
scroll to position [656, 0]
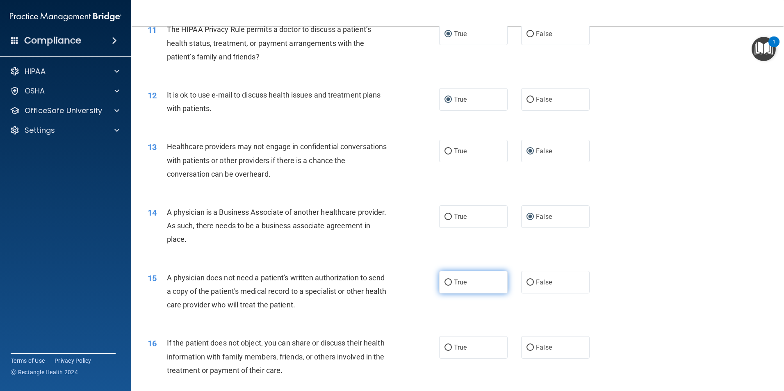
click at [445, 280] on input "True" at bounding box center [447, 282] width 7 height 6
radio input "true"
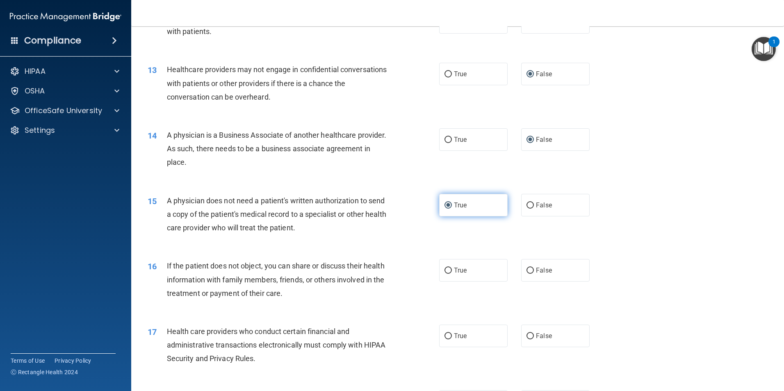
scroll to position [738, 0]
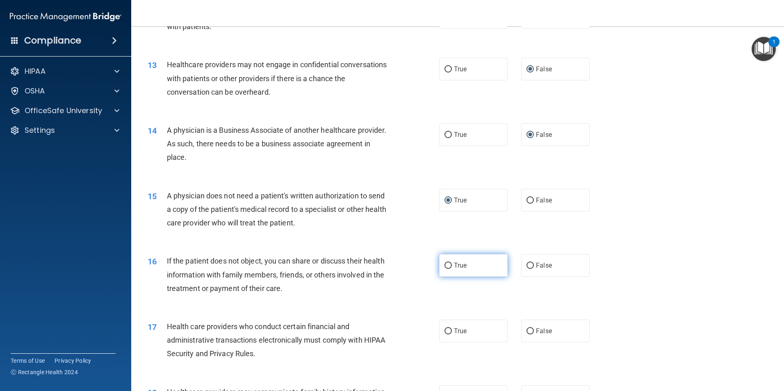
click at [444, 265] on input "True" at bounding box center [447, 266] width 7 height 6
radio input "true"
click at [448, 331] on input "True" at bounding box center [447, 331] width 7 height 6
radio input "true"
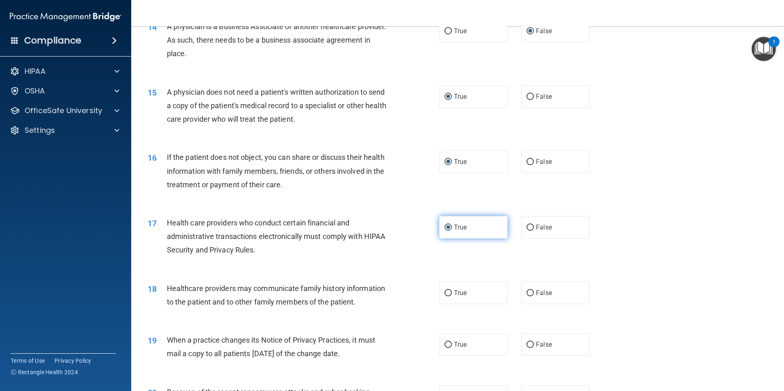
scroll to position [861, 0]
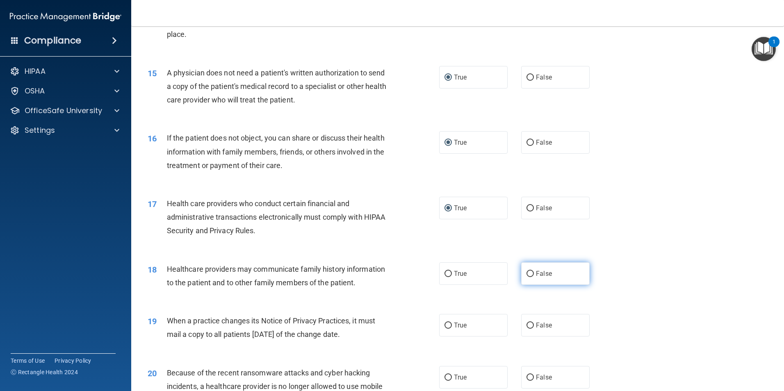
click at [528, 271] on input "False" at bounding box center [529, 274] width 7 height 6
radio input "true"
click at [526, 323] on input "False" at bounding box center [529, 326] width 7 height 6
radio input "true"
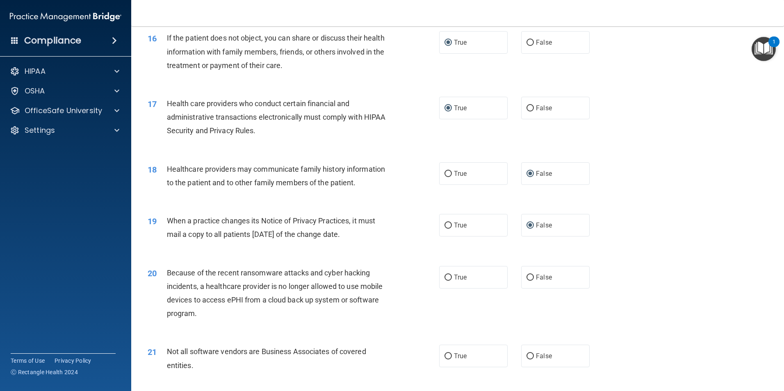
scroll to position [984, 0]
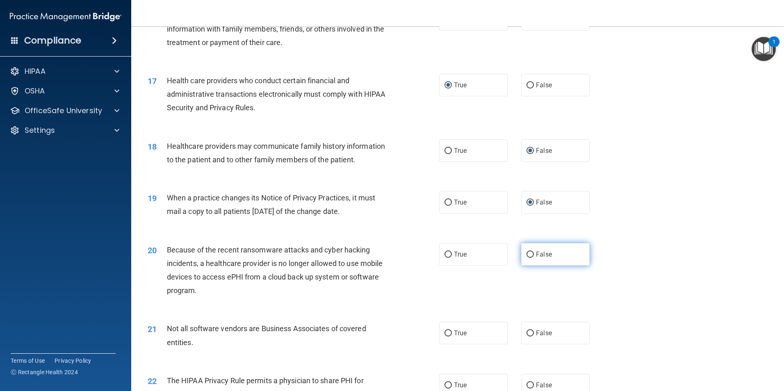
click at [527, 252] on input "False" at bounding box center [529, 255] width 7 height 6
radio input "true"
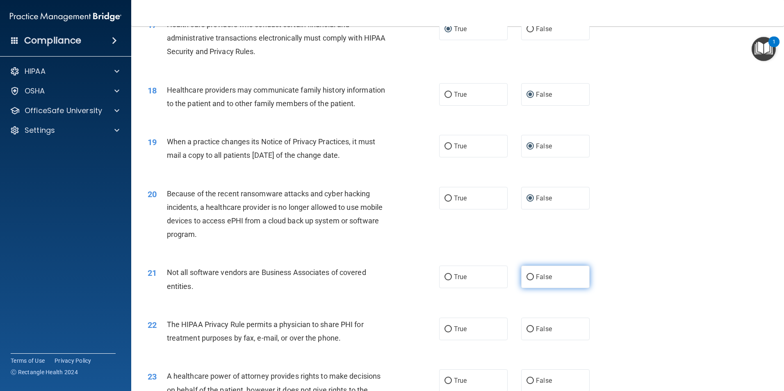
scroll to position [1066, 0]
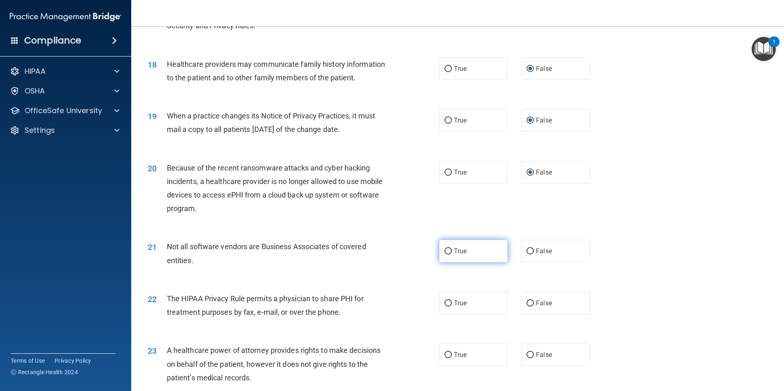
click at [446, 250] on input "True" at bounding box center [447, 251] width 7 height 6
radio input "true"
click at [446, 302] on input "True" at bounding box center [447, 303] width 7 height 6
radio input "true"
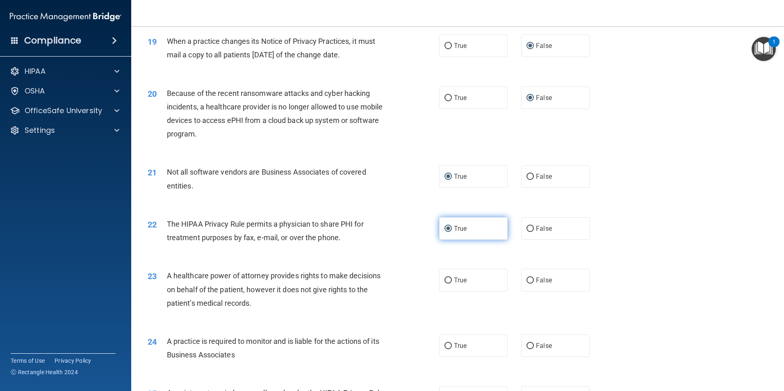
scroll to position [1188, 0]
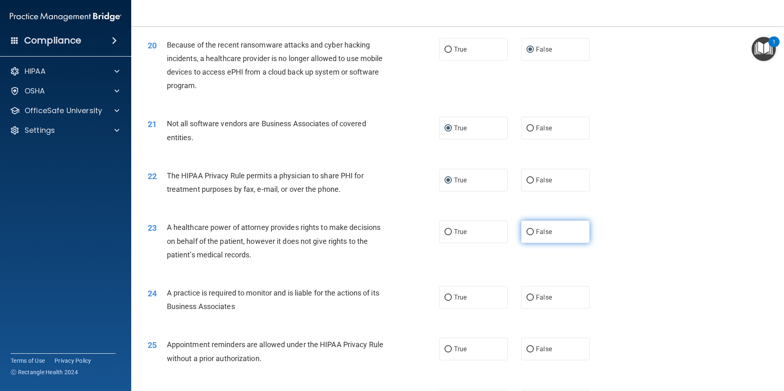
click at [526, 231] on input "False" at bounding box center [529, 232] width 7 height 6
radio input "true"
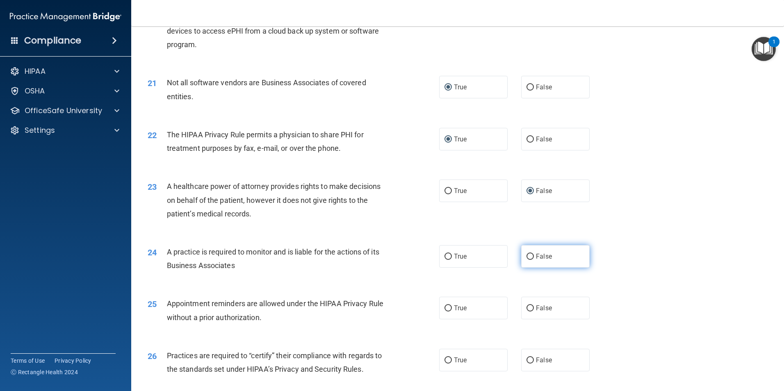
click at [528, 256] on input "False" at bounding box center [529, 257] width 7 height 6
radio input "true"
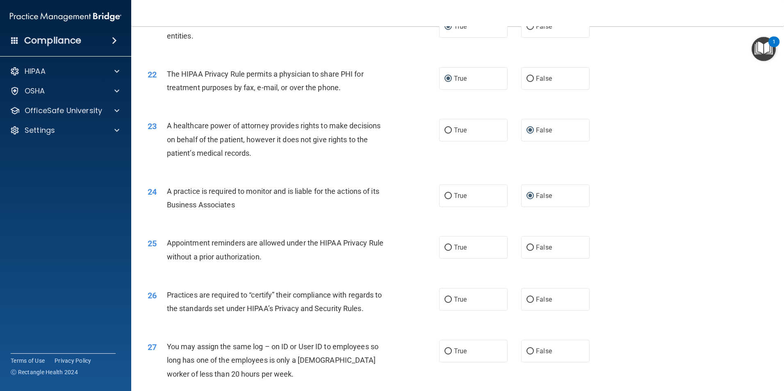
scroll to position [1311, 0]
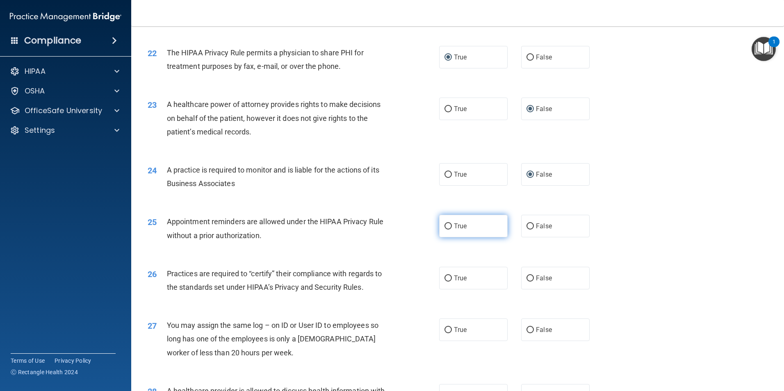
click at [445, 226] on input "True" at bounding box center [447, 226] width 7 height 6
radio input "true"
click at [526, 276] on input "False" at bounding box center [529, 278] width 7 height 6
radio input "true"
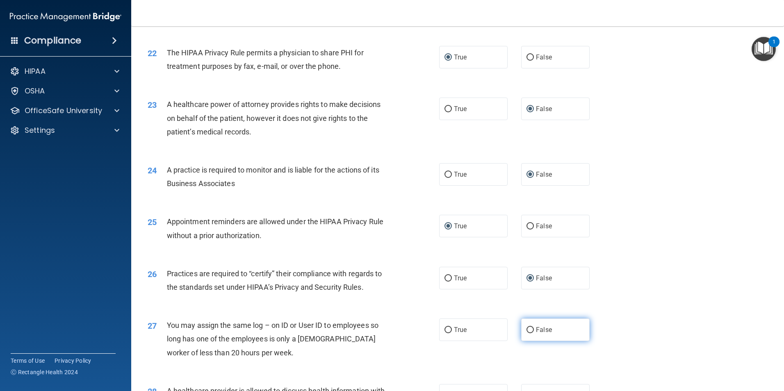
click at [527, 329] on input "False" at bounding box center [529, 330] width 7 height 6
radio input "true"
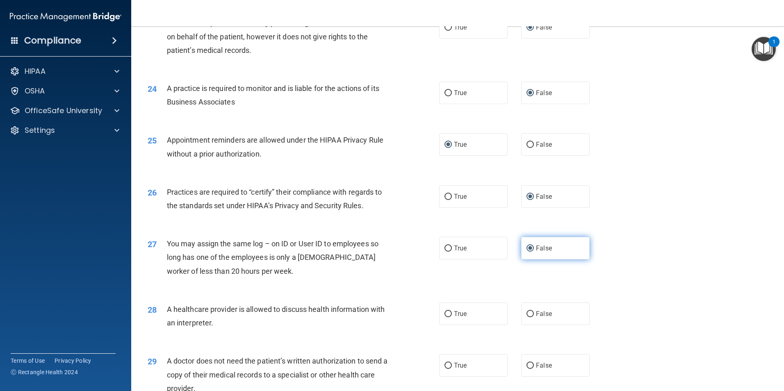
scroll to position [1393, 0]
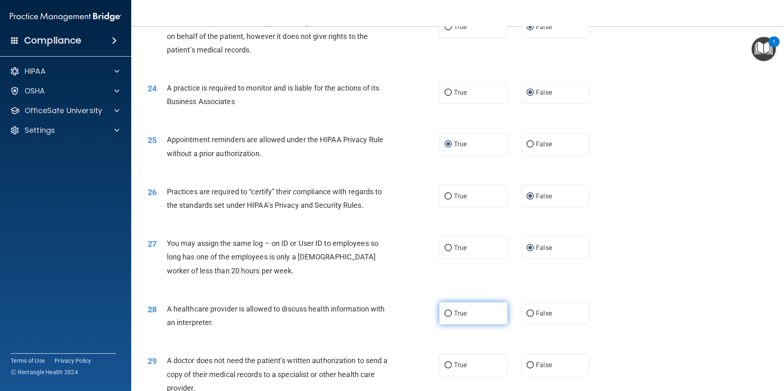
click at [445, 314] on input "True" at bounding box center [447, 314] width 7 height 6
radio input "true"
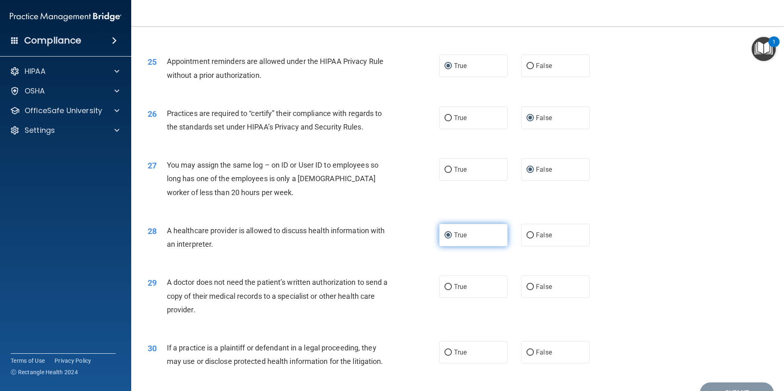
scroll to position [1475, 0]
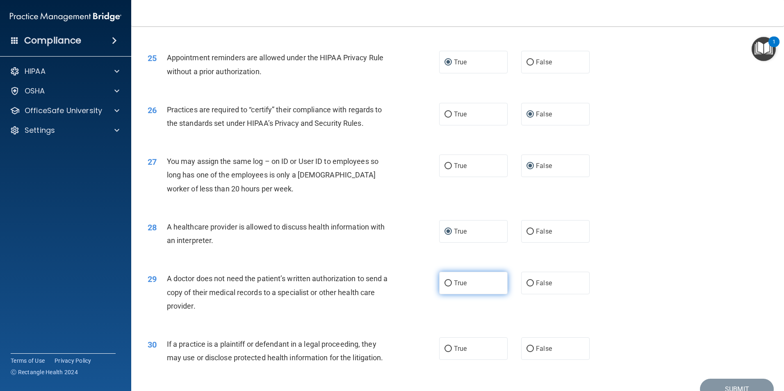
click at [445, 282] on input "True" at bounding box center [447, 283] width 7 height 6
radio input "true"
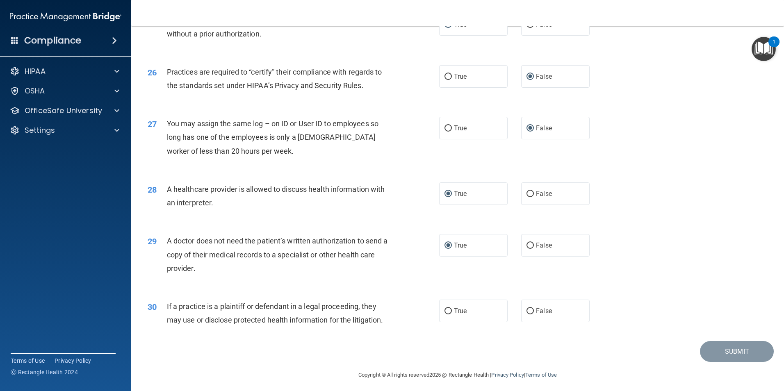
scroll to position [1517, 0]
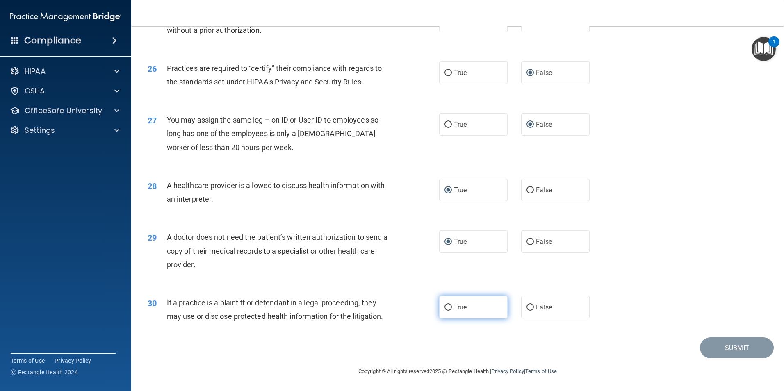
click at [445, 306] on input "True" at bounding box center [447, 307] width 7 height 6
radio input "true"
click at [717, 346] on button "Submit" at bounding box center [737, 347] width 74 height 21
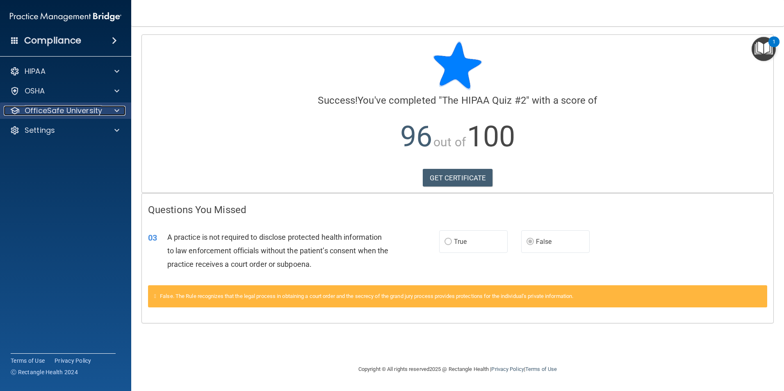
click at [69, 110] on p "OfficeSafe University" at bounding box center [63, 111] width 77 height 10
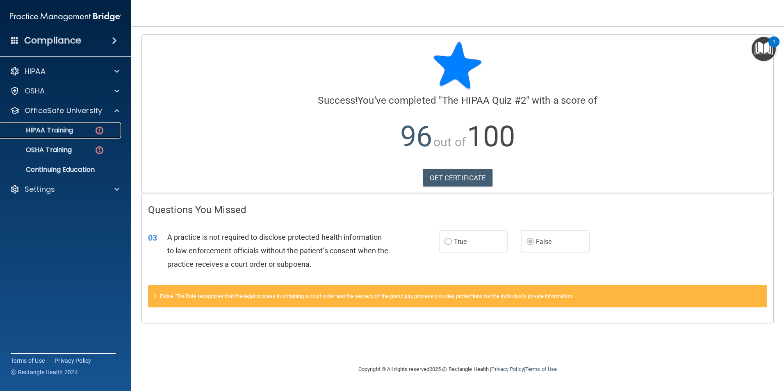
click at [70, 129] on p "HIPAA Training" at bounding box center [39, 130] width 68 height 8
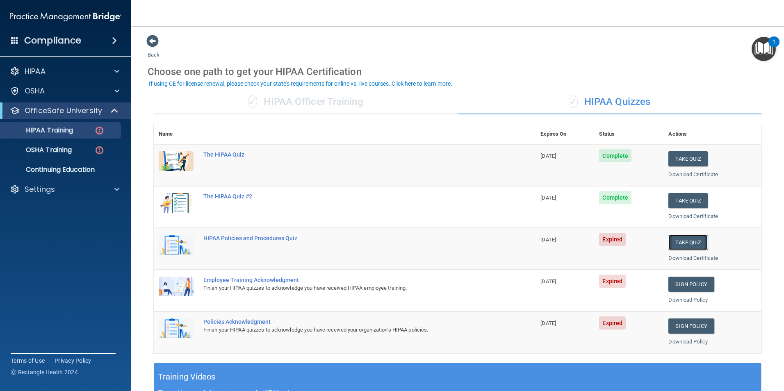
click at [683, 243] on button "Take Quiz" at bounding box center [687, 242] width 39 height 15
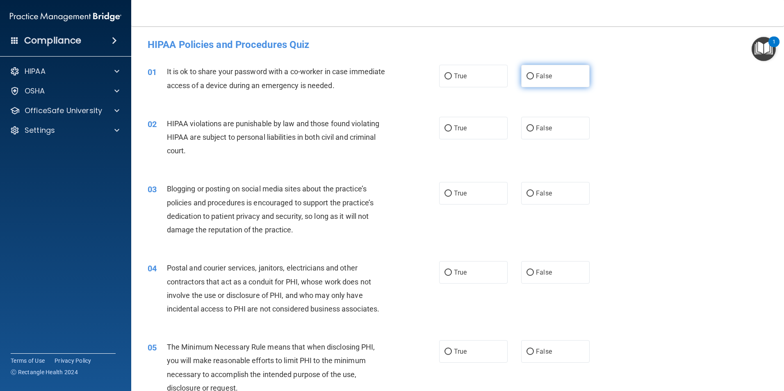
click at [527, 75] on input "False" at bounding box center [529, 76] width 7 height 6
radio input "true"
click at [445, 128] on input "True" at bounding box center [447, 128] width 7 height 6
radio input "true"
click at [526, 192] on input "False" at bounding box center [529, 194] width 7 height 6
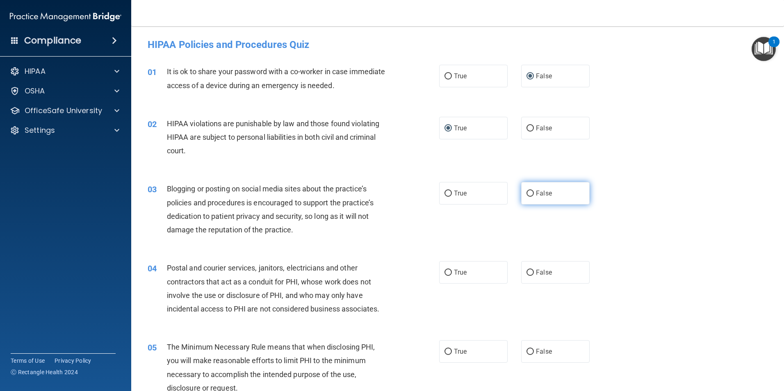
radio input "true"
click at [445, 193] on input "True" at bounding box center [447, 194] width 7 height 6
radio input "true"
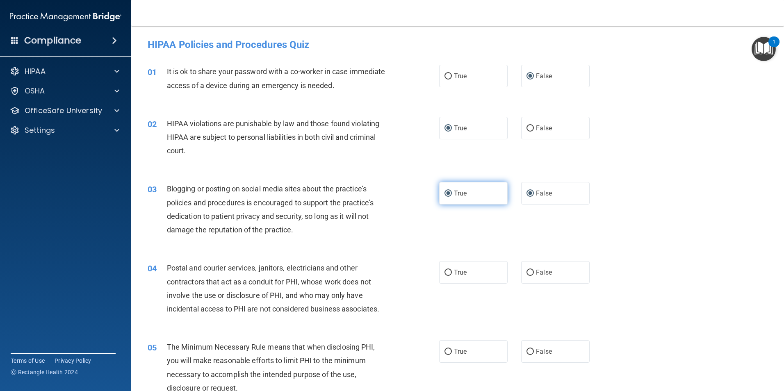
radio input "false"
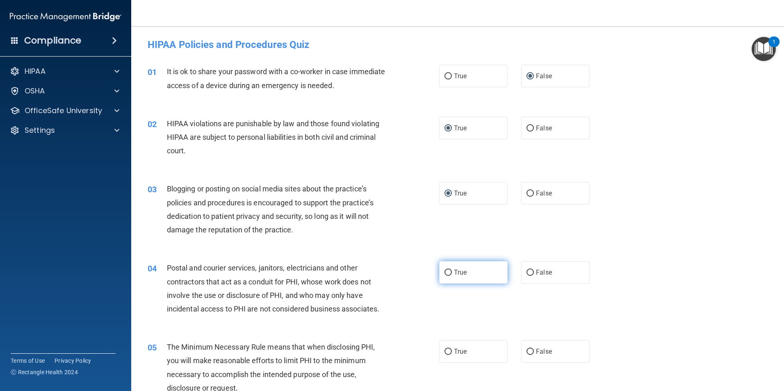
click at [447, 274] on input "True" at bounding box center [447, 273] width 7 height 6
radio input "true"
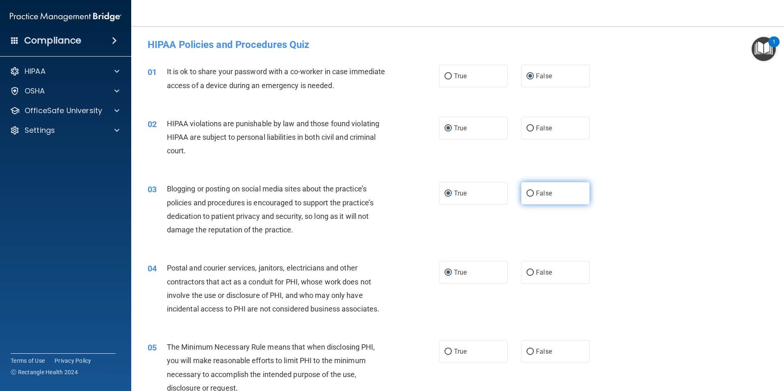
click at [527, 193] on input "False" at bounding box center [529, 194] width 7 height 6
radio input "true"
radio input "false"
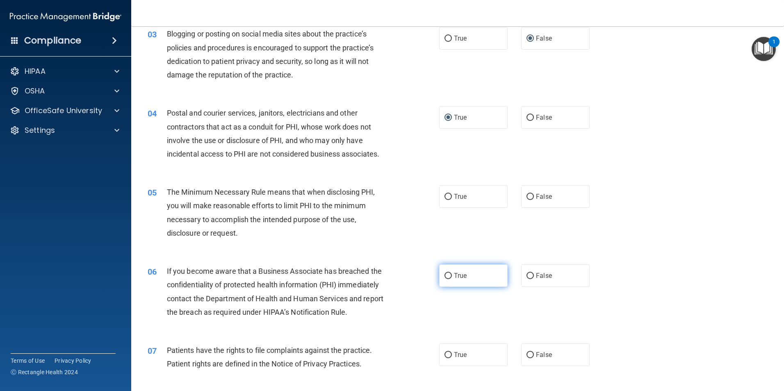
scroll to position [164, 0]
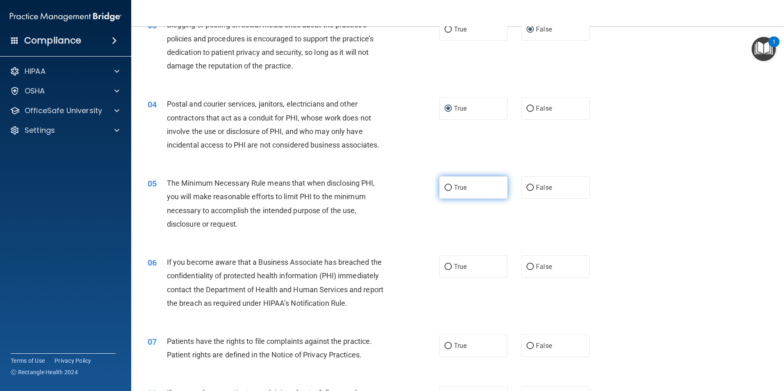
click at [447, 188] on input "True" at bounding box center [447, 188] width 7 height 6
radio input "true"
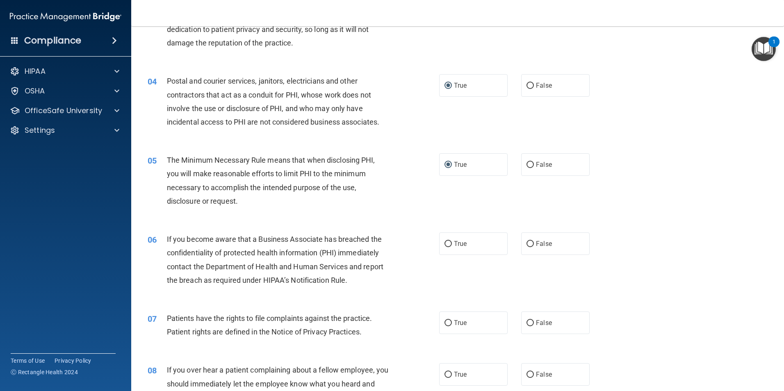
scroll to position [205, 0]
